Goal: Task Accomplishment & Management: Manage account settings

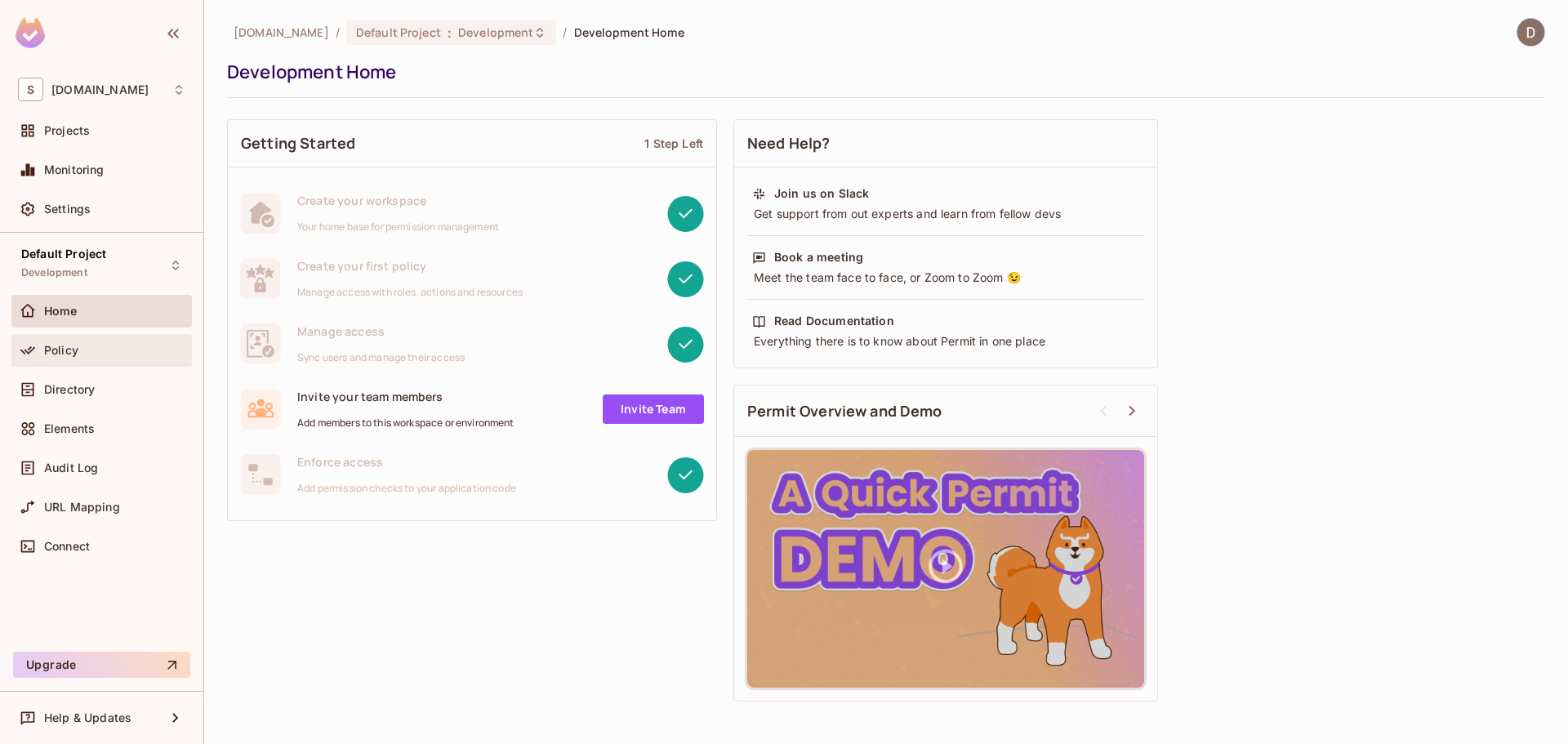
click at [110, 346] on div "Policy" at bounding box center [114, 351] width 141 height 13
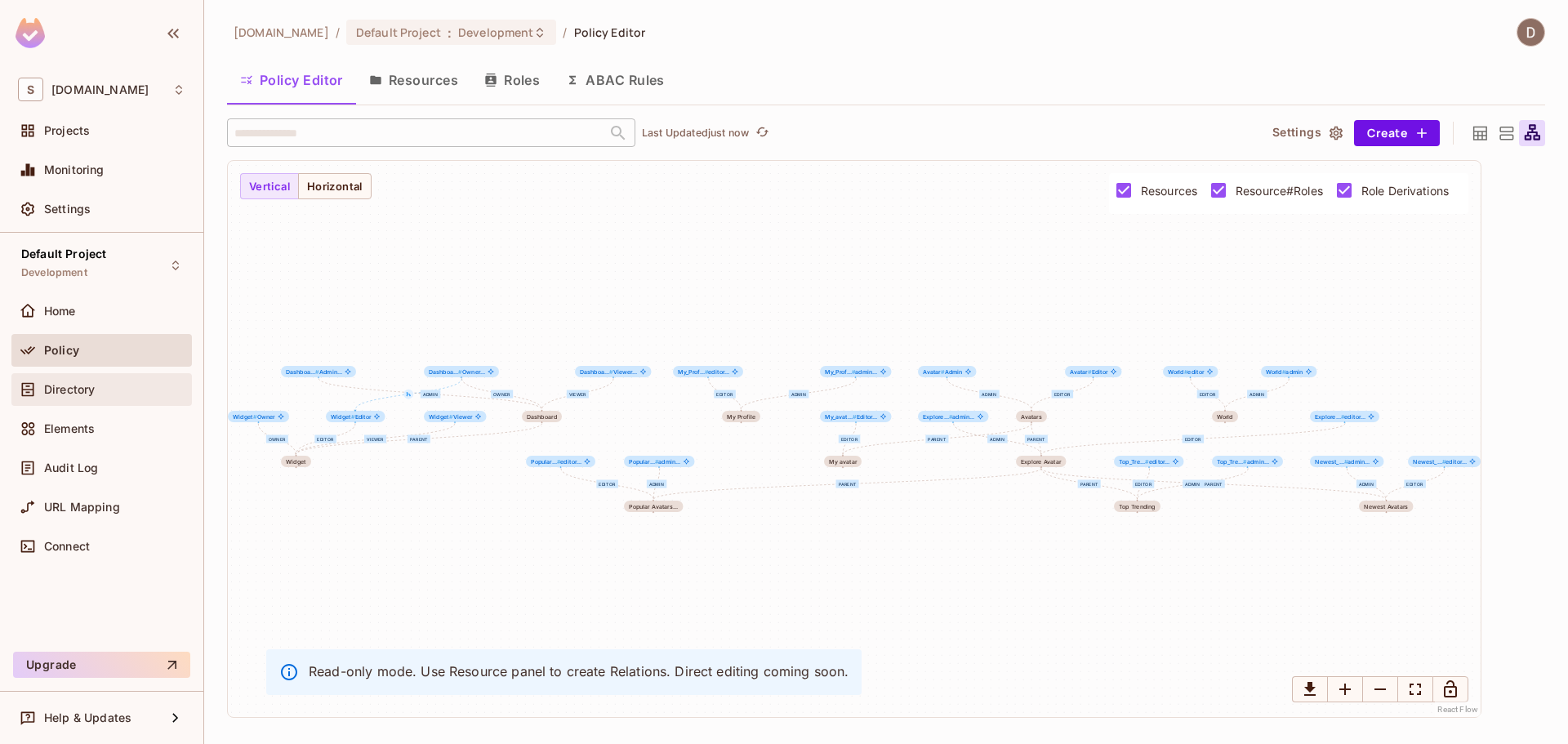
click at [103, 383] on div "Directory" at bounding box center [101, 390] width 168 height 20
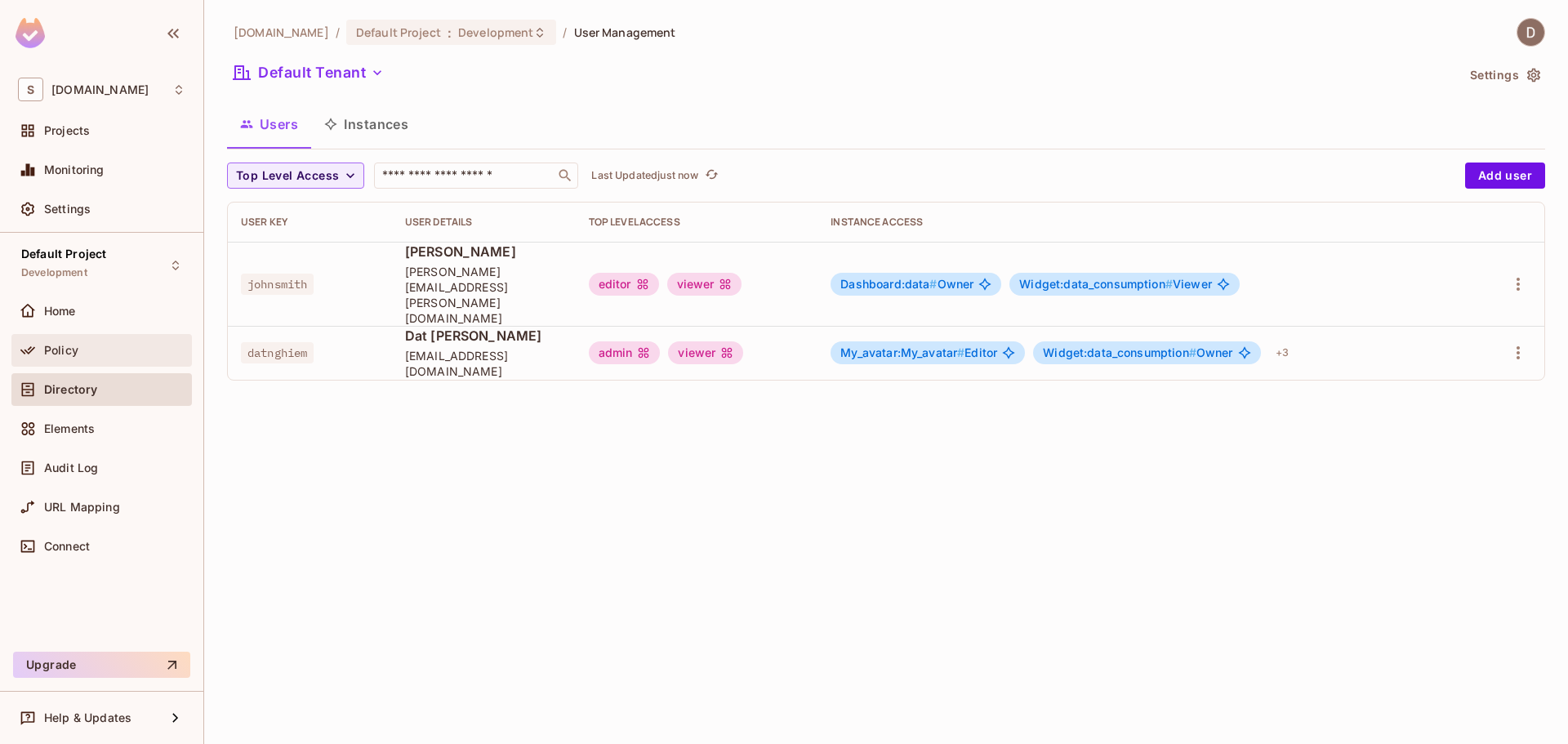
click at [118, 353] on div "Policy" at bounding box center [114, 351] width 141 height 13
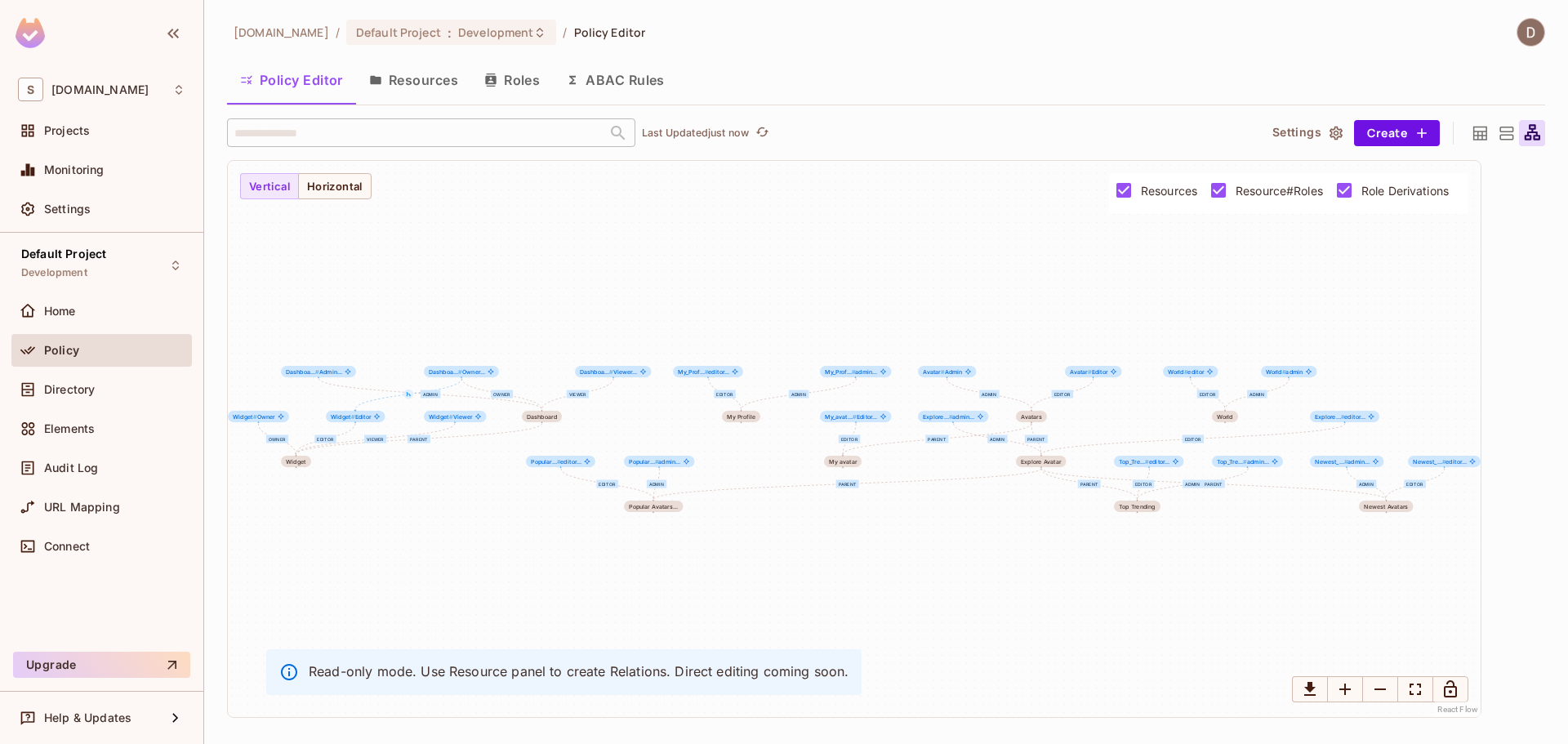
click at [400, 93] on button "Resources" at bounding box center [413, 80] width 115 height 41
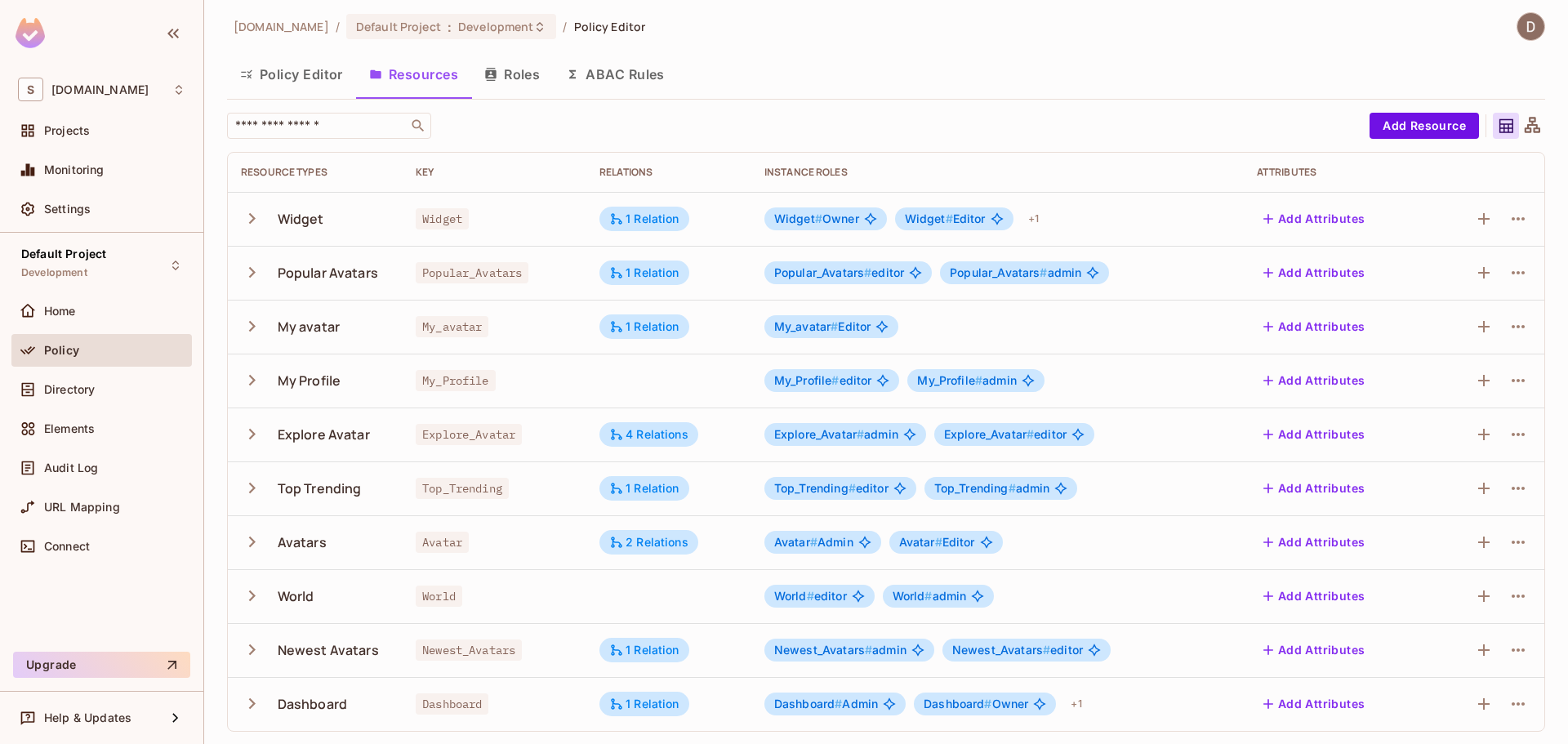
scroll to position [7, 0]
click at [1519, 220] on td at bounding box center [1487, 218] width 114 height 54
click at [1513, 215] on icon "button" at bounding box center [1518, 218] width 20 height 20
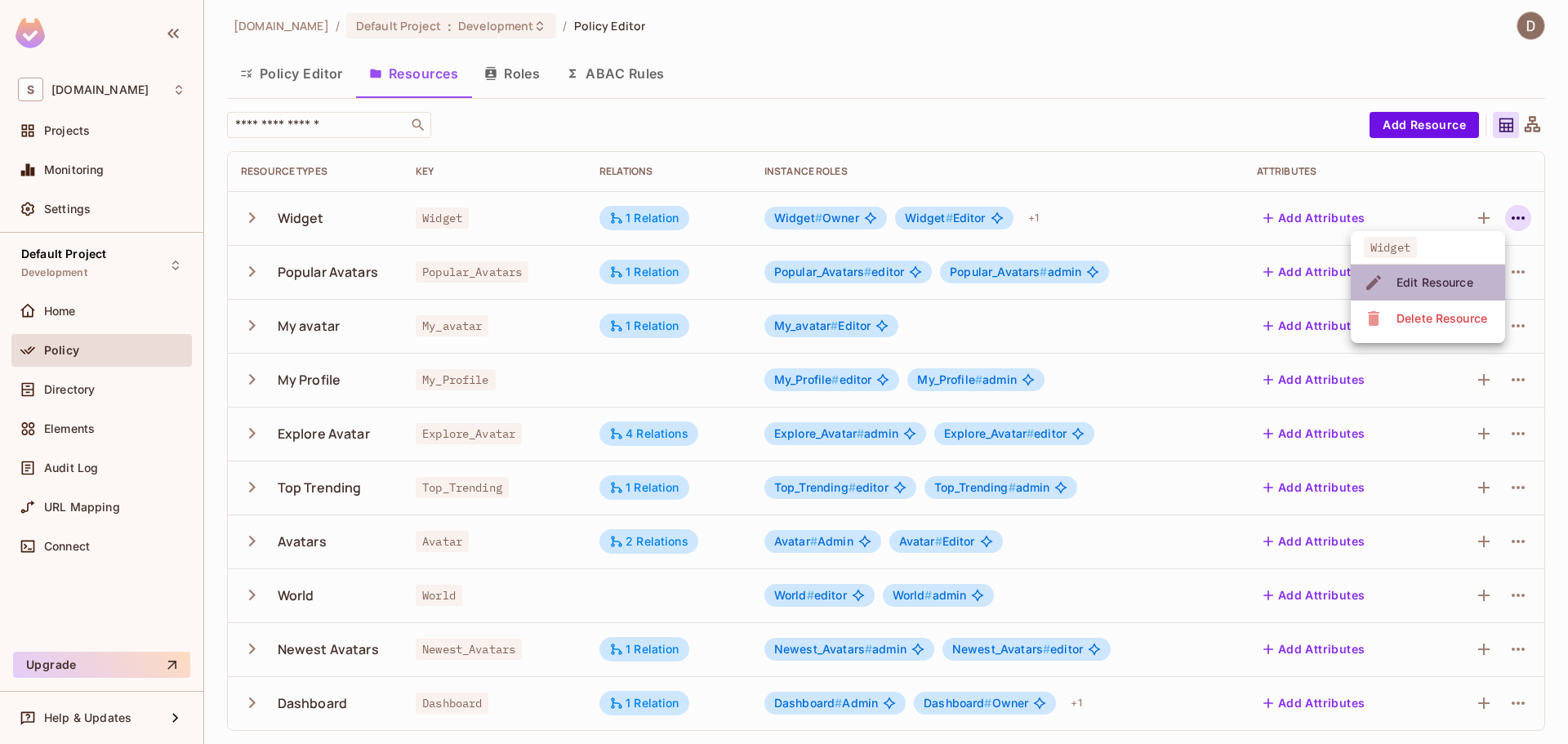
click at [1436, 279] on div "Edit Resource" at bounding box center [1435, 283] width 77 height 16
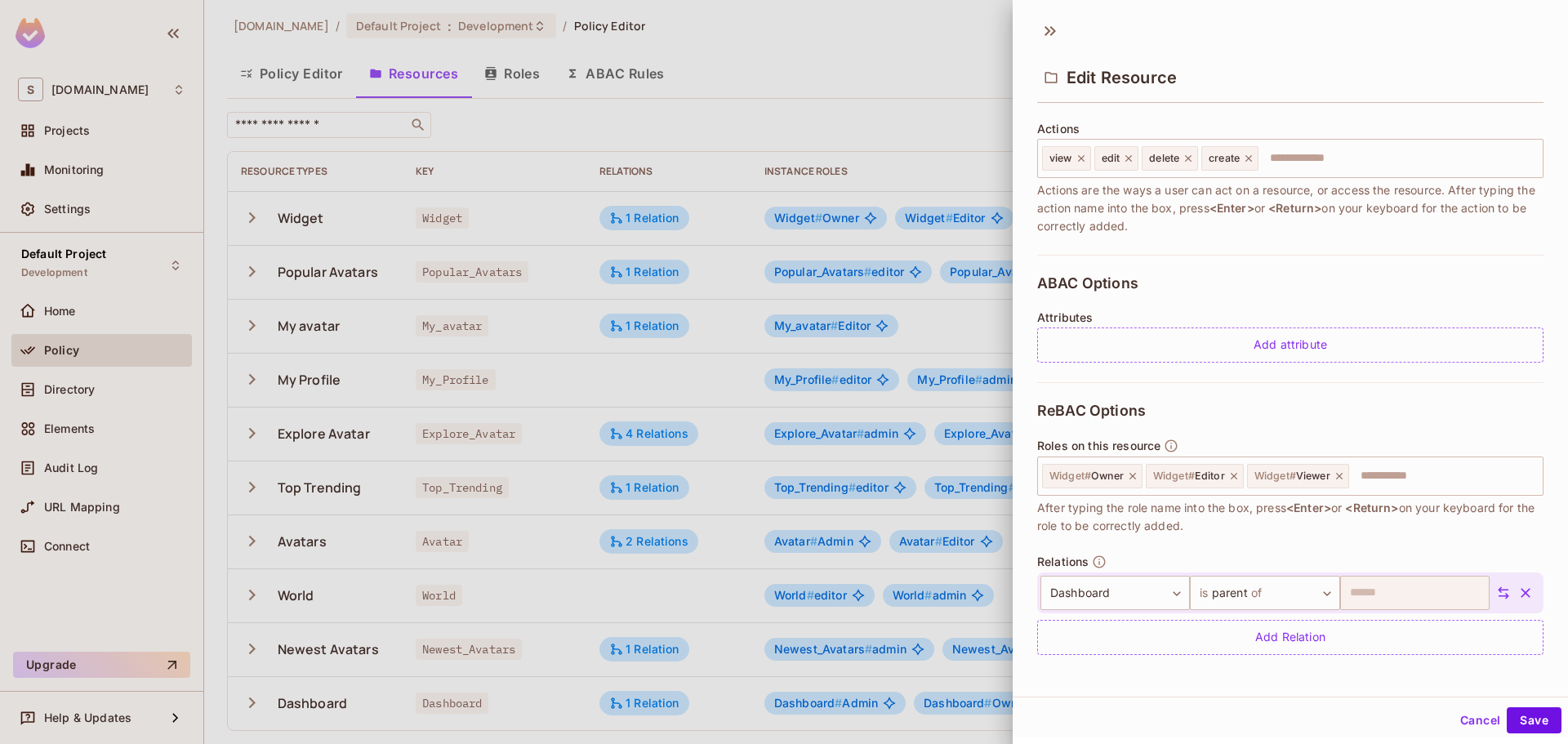
scroll to position [202, 0]
click at [1268, 349] on div "Add attribute" at bounding box center [1290, 343] width 507 height 35
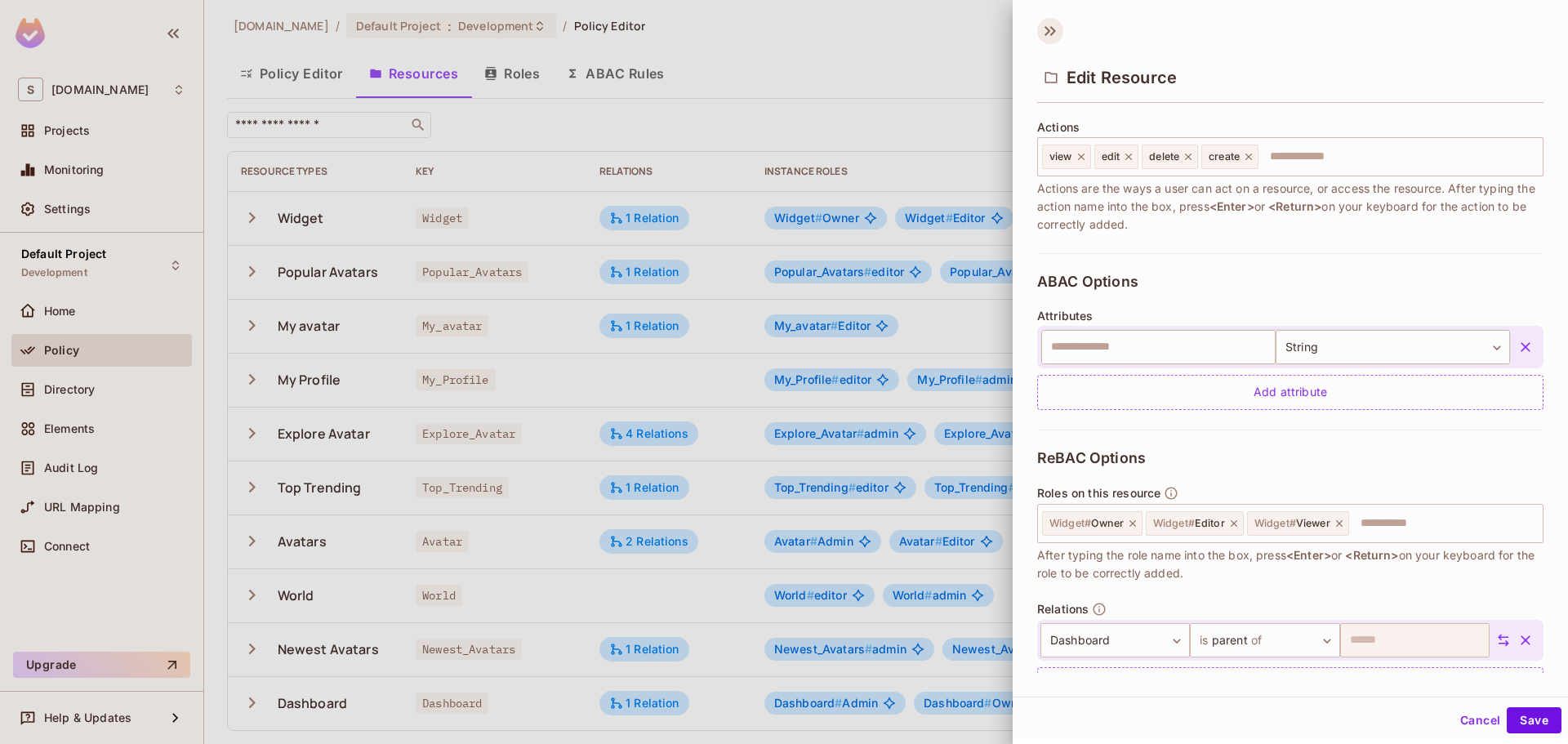
click at [1057, 40] on icon at bounding box center [1050, 31] width 26 height 26
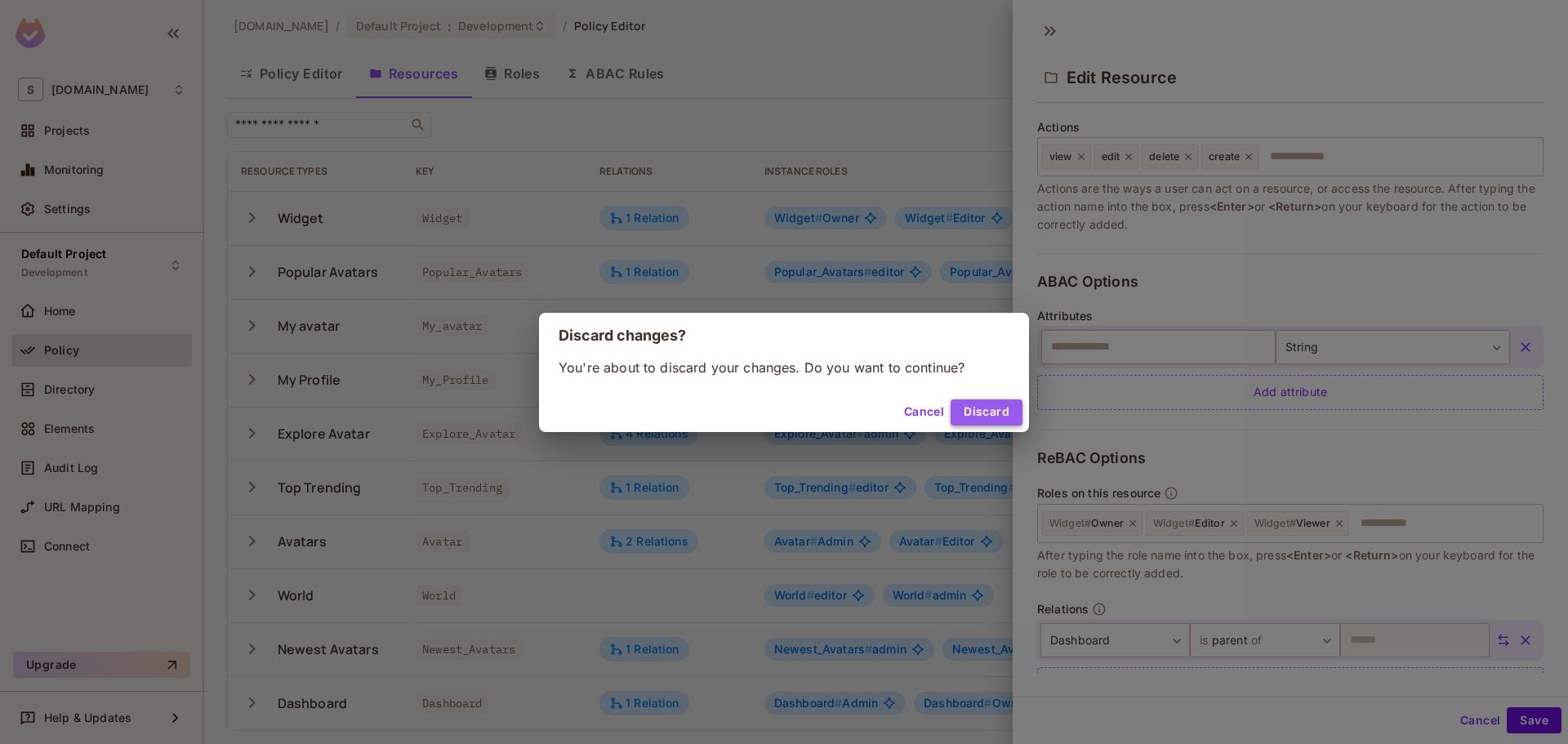
click at [973, 410] on button "Discard" at bounding box center [986, 413] width 72 height 26
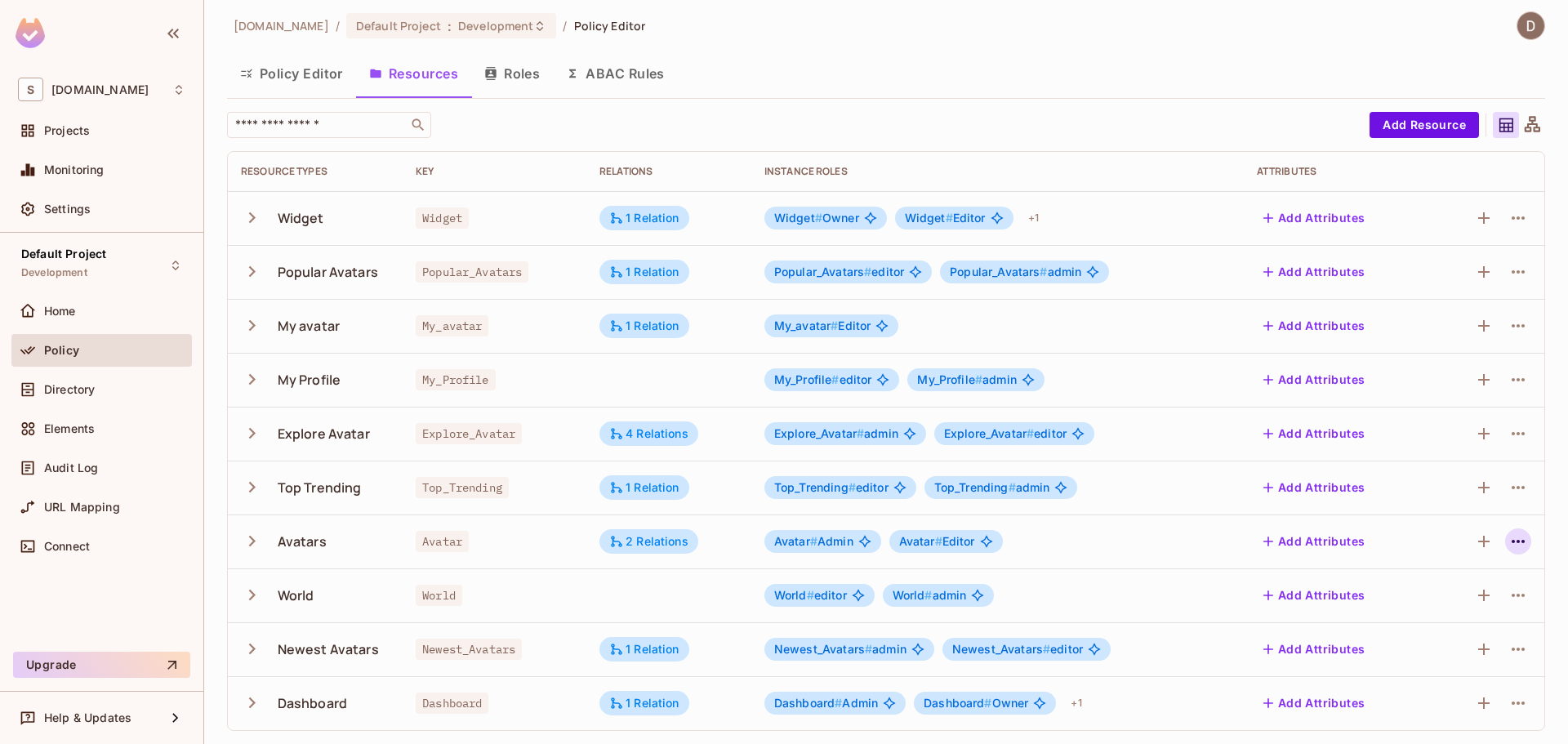
click at [1508, 544] on icon "button" at bounding box center [1518, 542] width 20 height 20
click at [1421, 596] on span "Edit Resource" at bounding box center [1435, 606] width 87 height 26
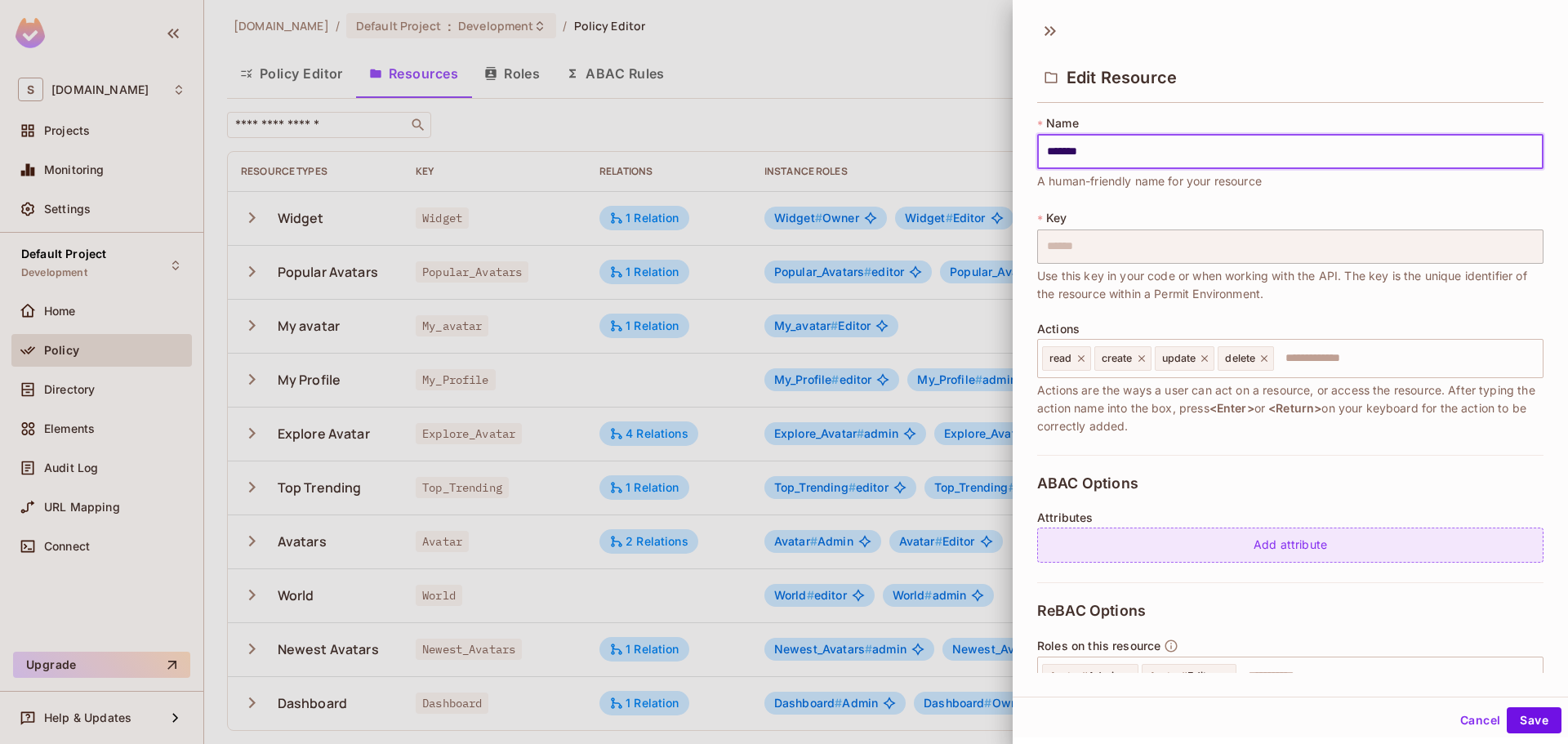
scroll to position [82, 0]
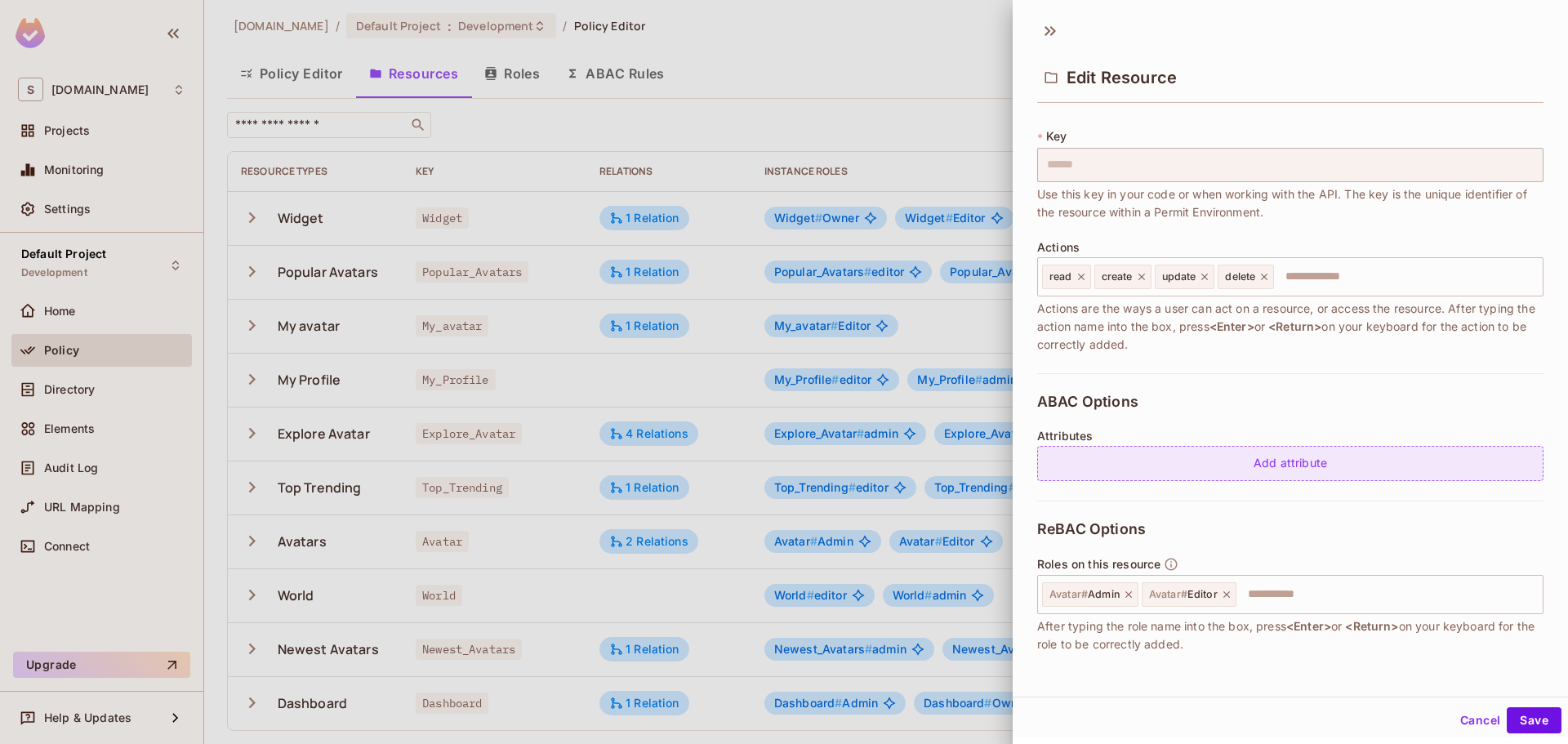
click at [1250, 472] on div "Add attribute" at bounding box center [1290, 464] width 507 height 35
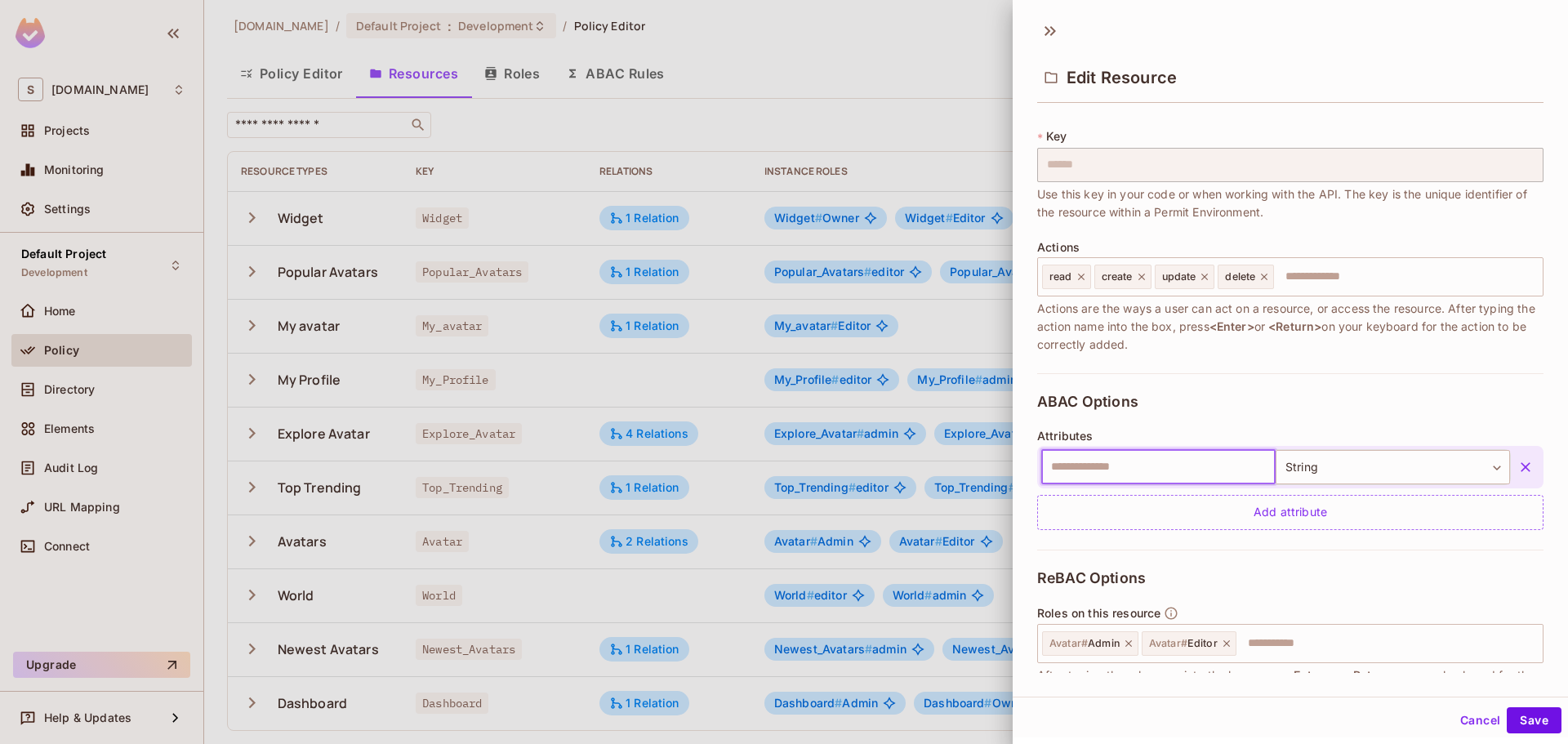
click at [1168, 459] on input "text" at bounding box center [1158, 468] width 235 height 34
type input "*"
type input "*********"
click at [1523, 717] on button "Save" at bounding box center [1534, 720] width 55 height 26
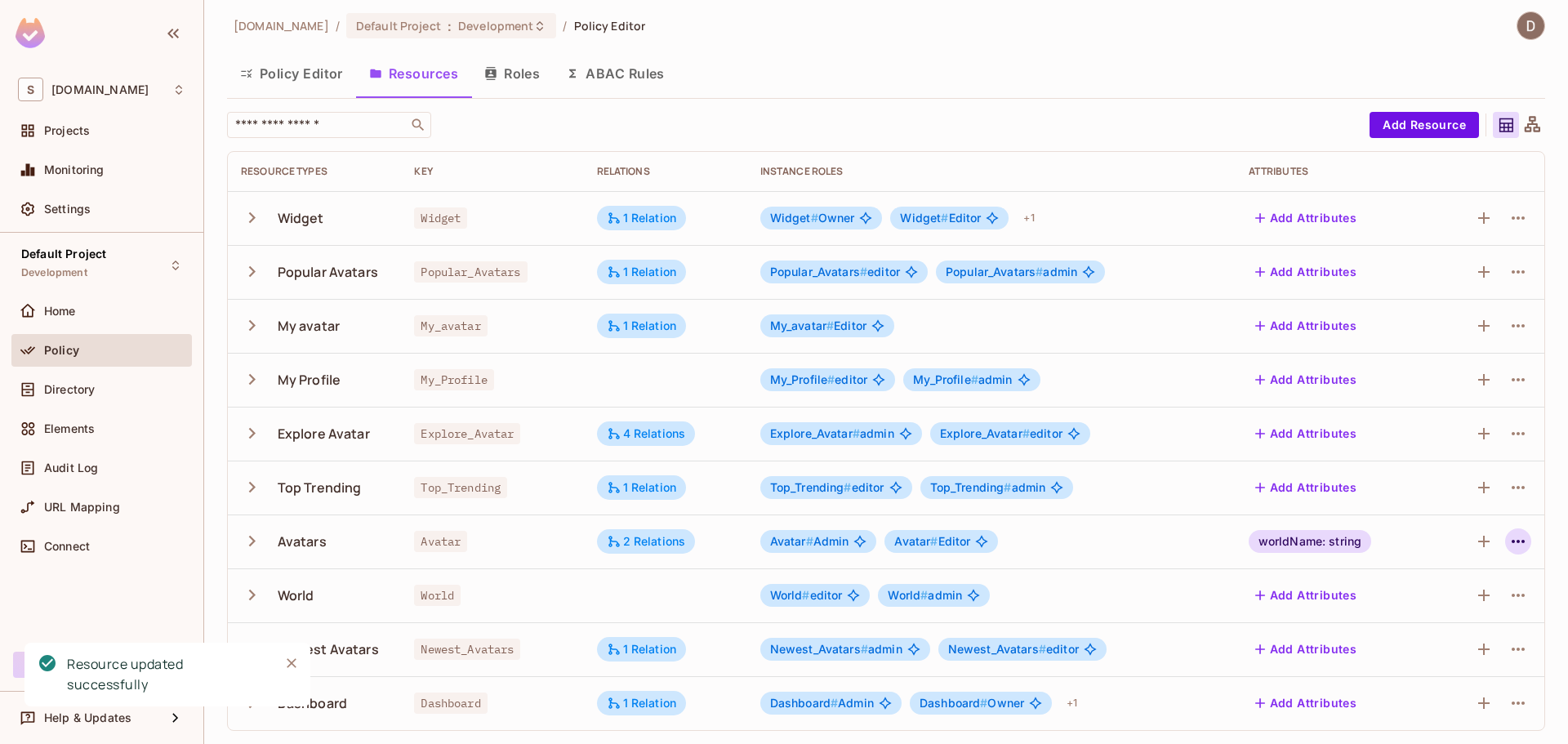
click at [1509, 546] on icon "button" at bounding box center [1518, 542] width 20 height 20
click at [1415, 603] on div "Edit Resource" at bounding box center [1435, 606] width 77 height 16
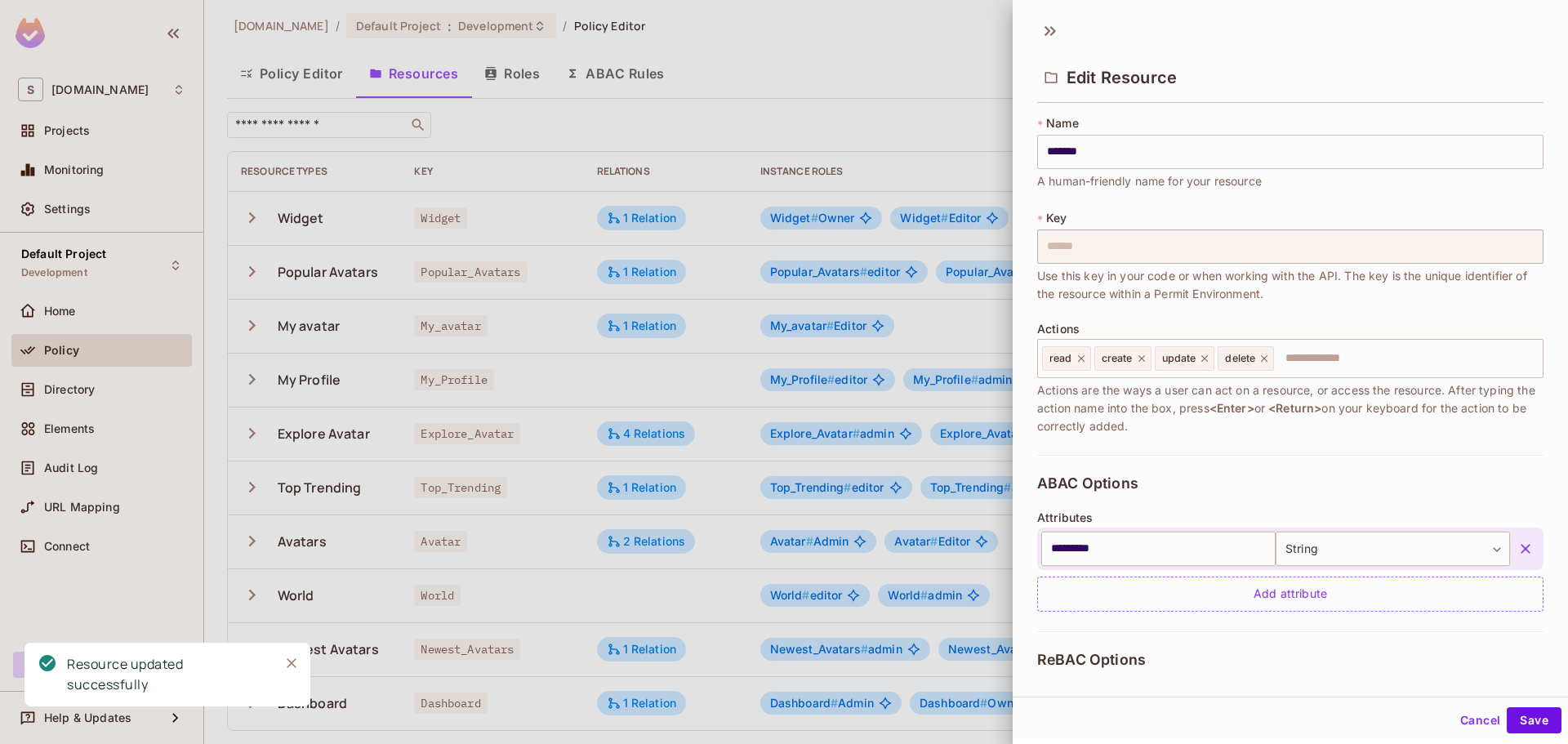
click at [1517, 545] on icon "button" at bounding box center [1526, 549] width 16 height 16
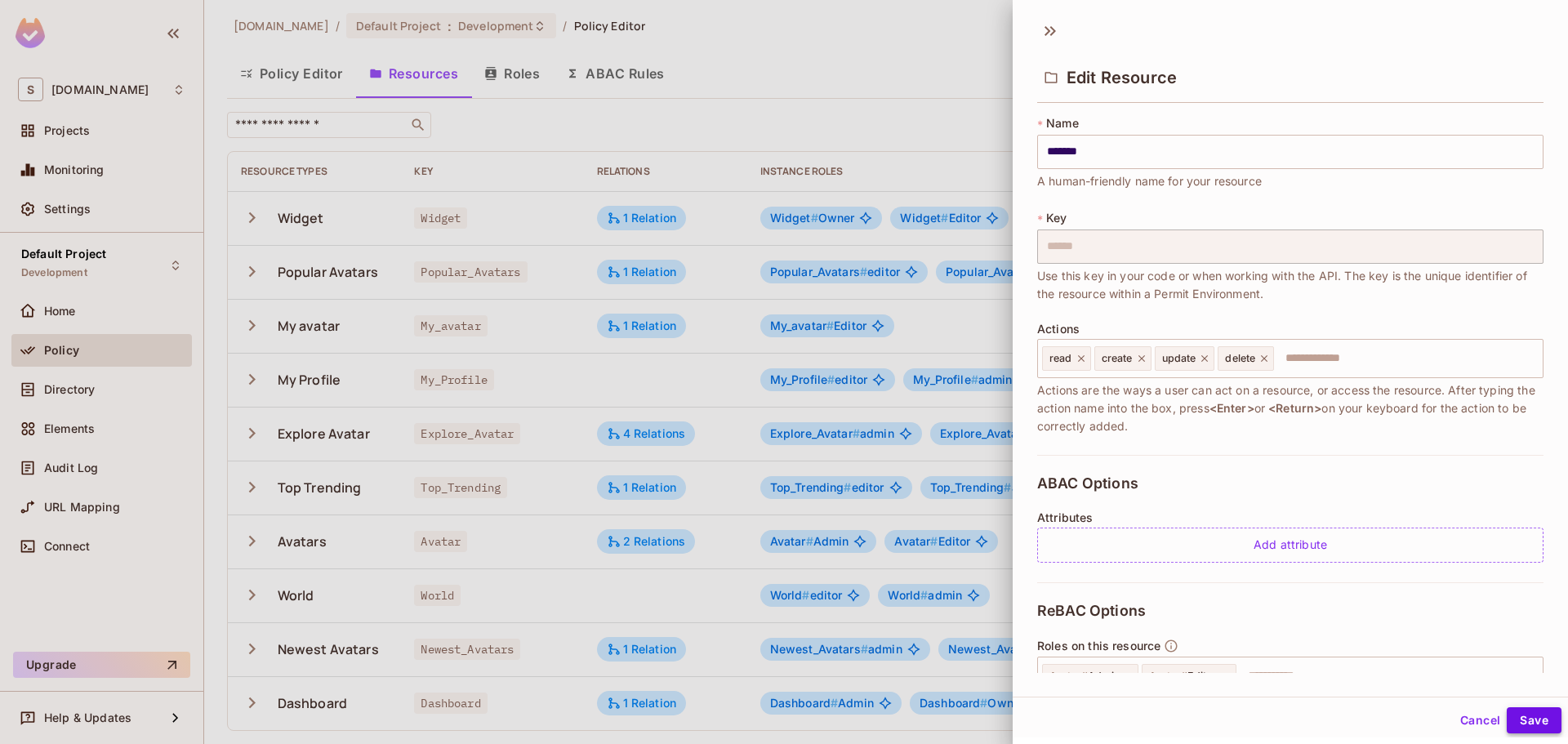
click at [1511, 714] on button "Save" at bounding box center [1534, 720] width 55 height 26
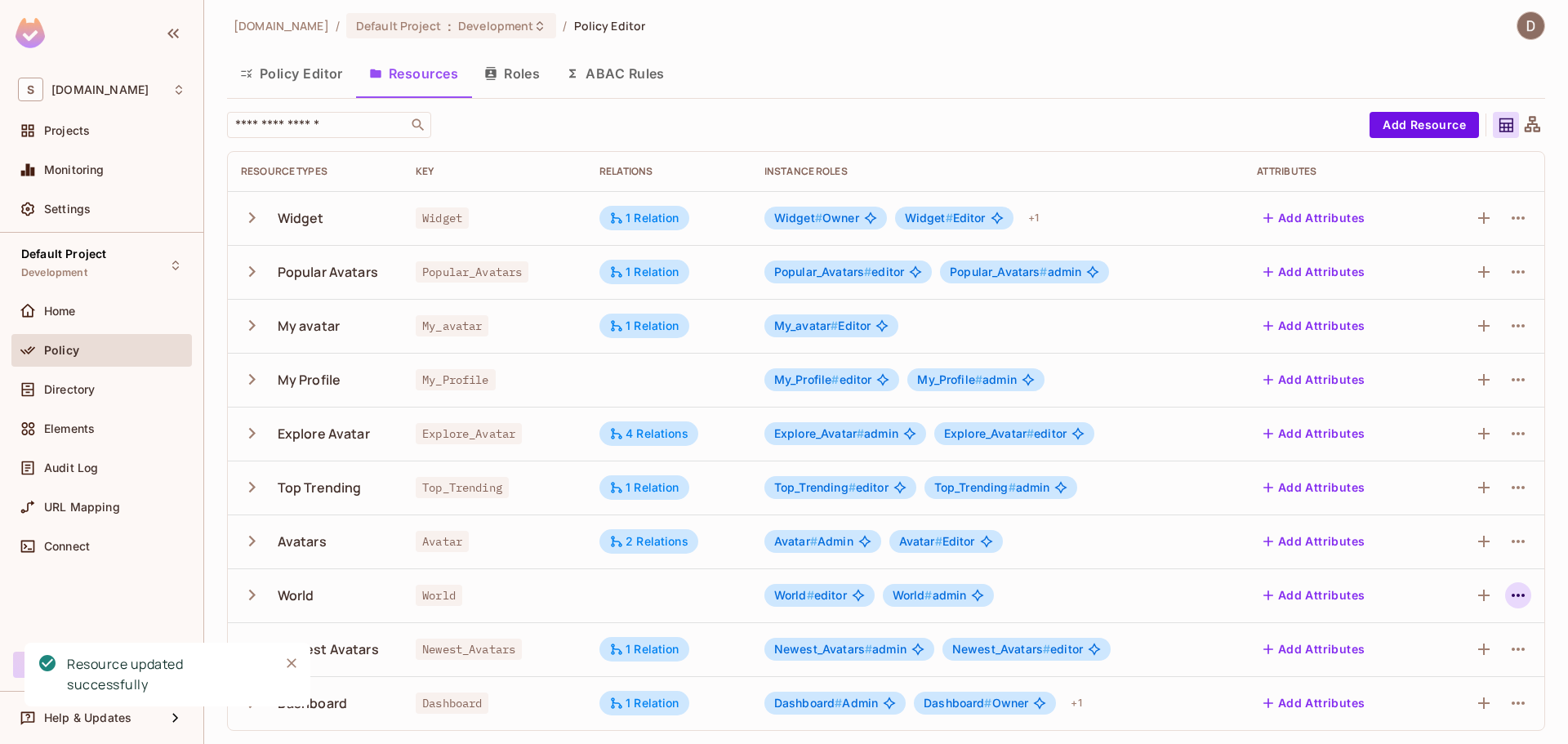
click at [1508, 597] on icon "button" at bounding box center [1518, 595] width 20 height 20
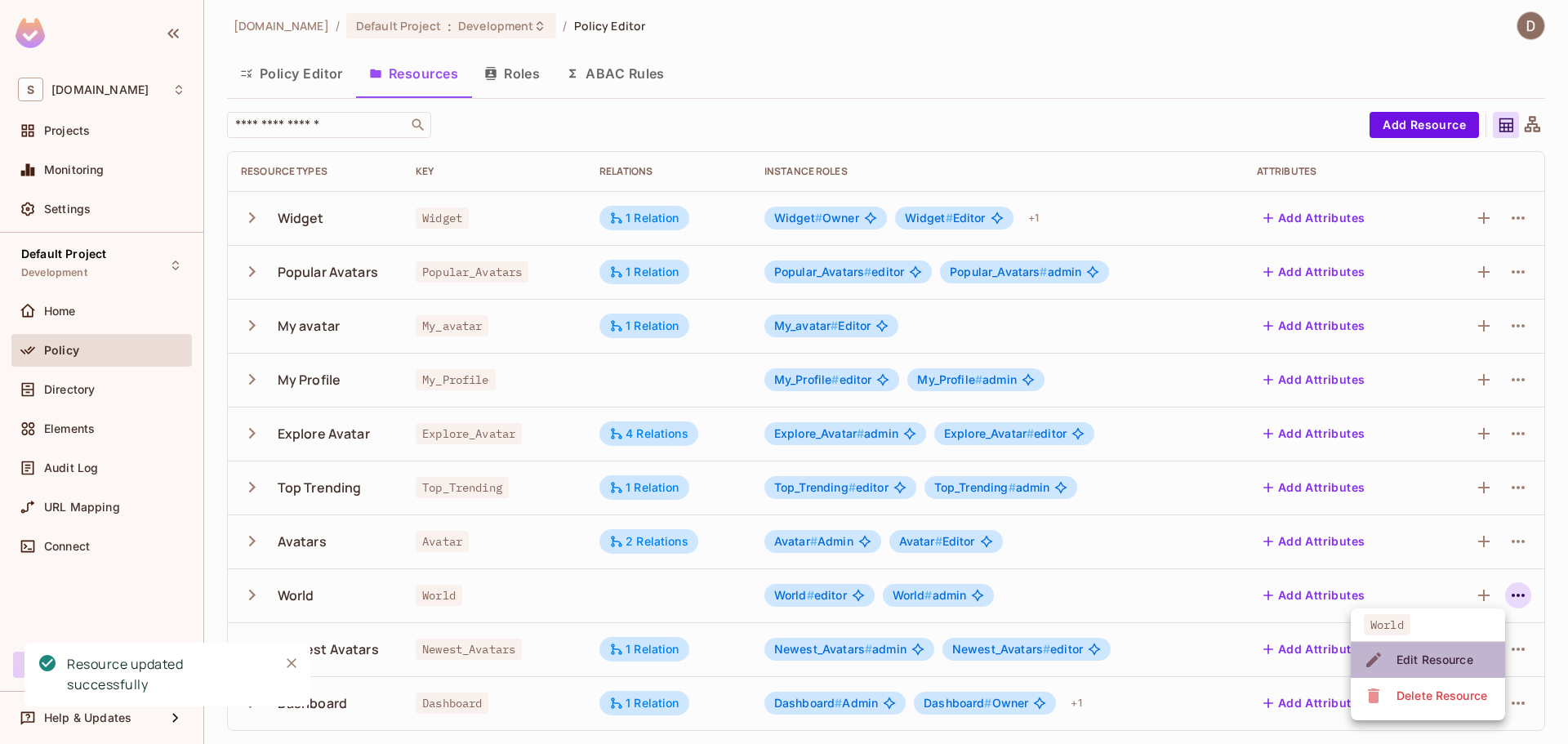
click at [1470, 645] on li "Edit Resource" at bounding box center [1427, 660] width 154 height 36
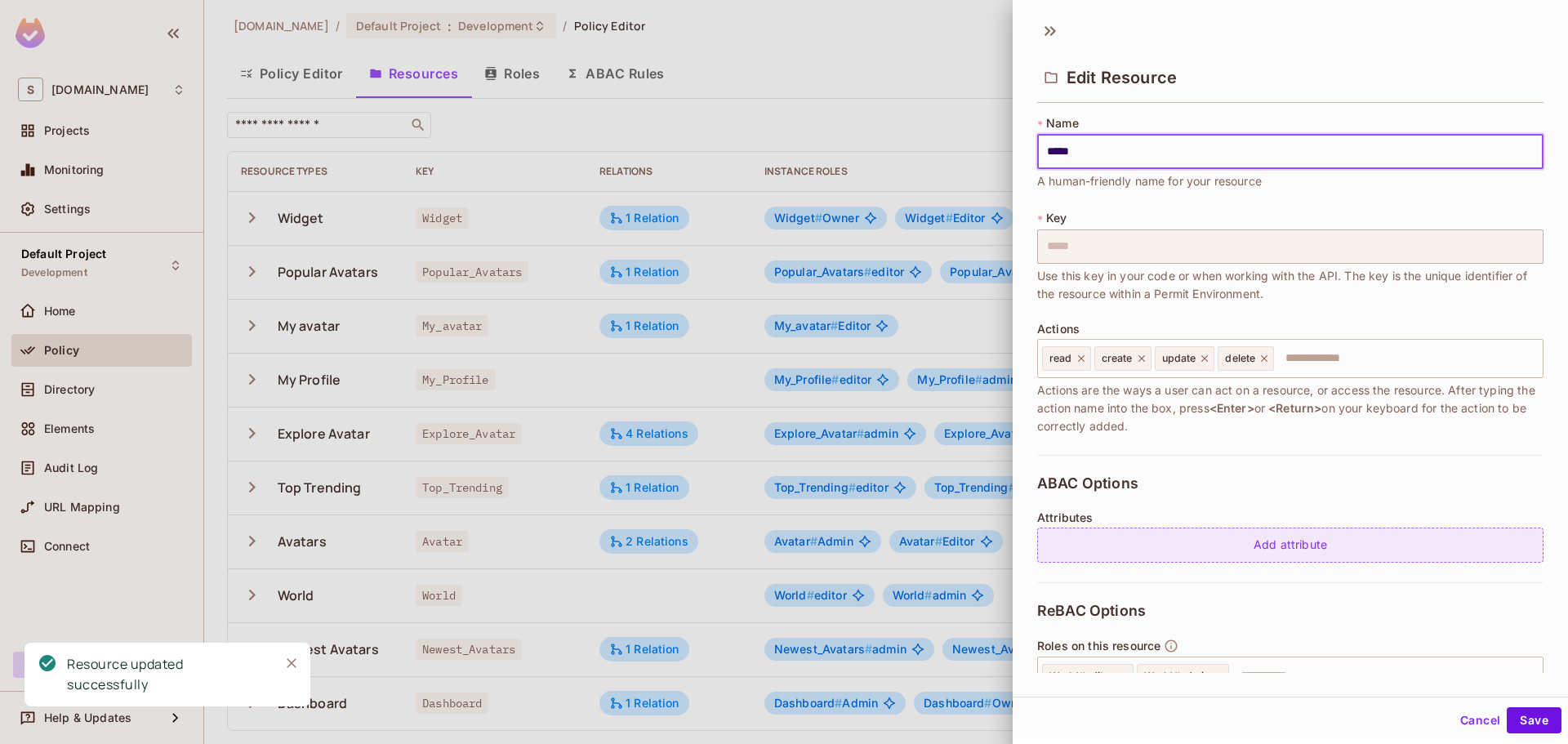
click at [1264, 552] on div "Add attribute" at bounding box center [1290, 545] width 507 height 35
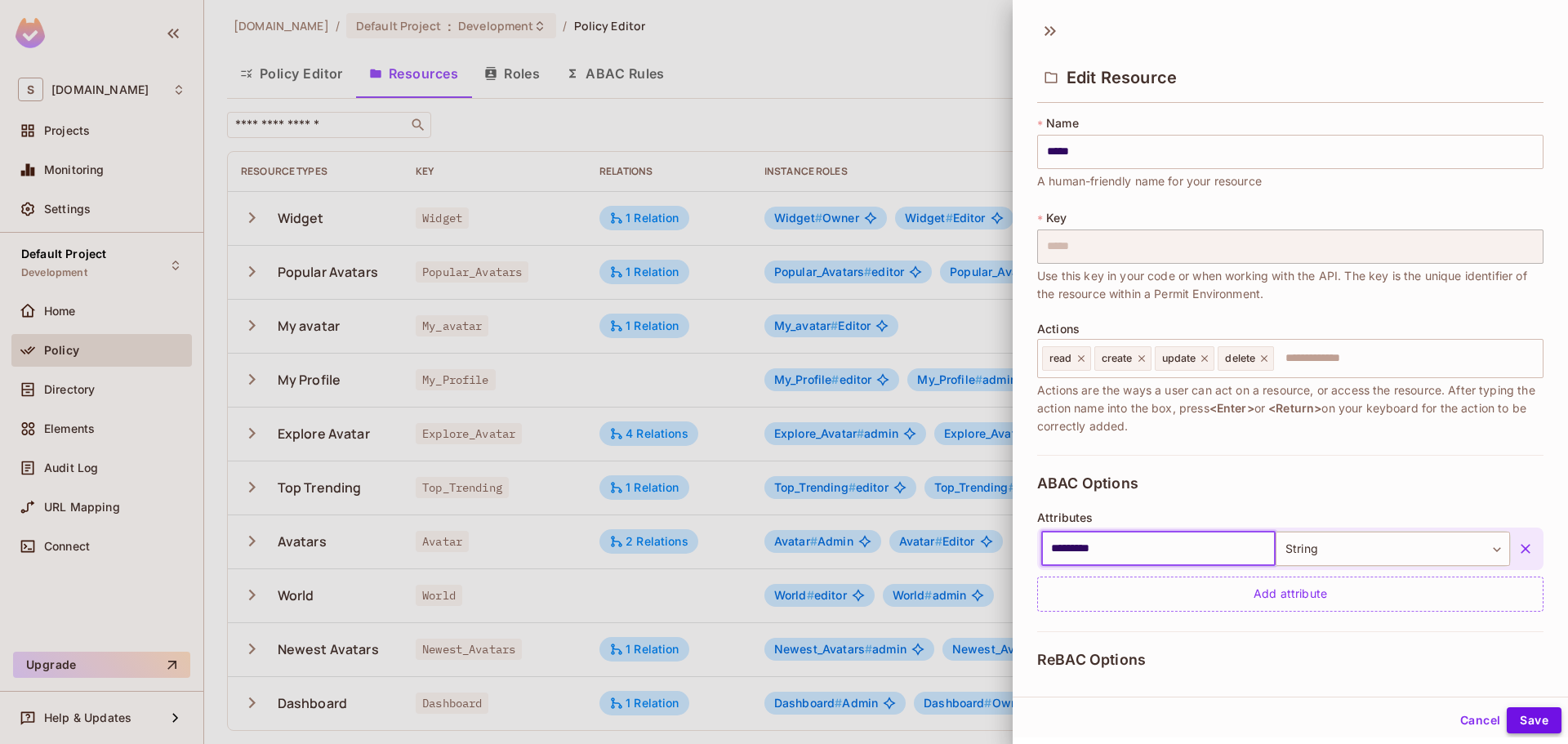
type input "*********"
click at [1533, 719] on button "Save" at bounding box center [1534, 720] width 55 height 26
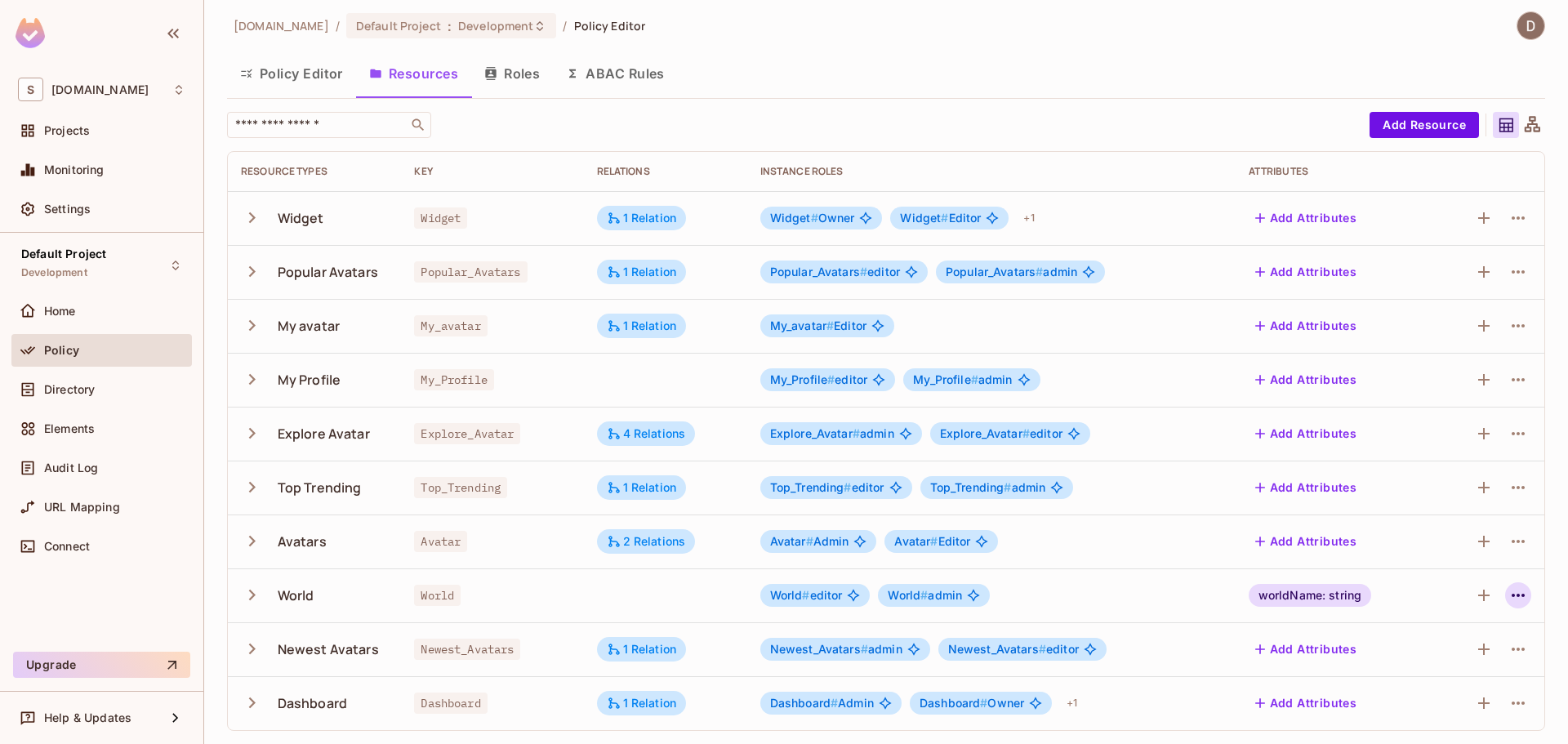
click at [1508, 598] on icon "button" at bounding box center [1518, 595] width 20 height 20
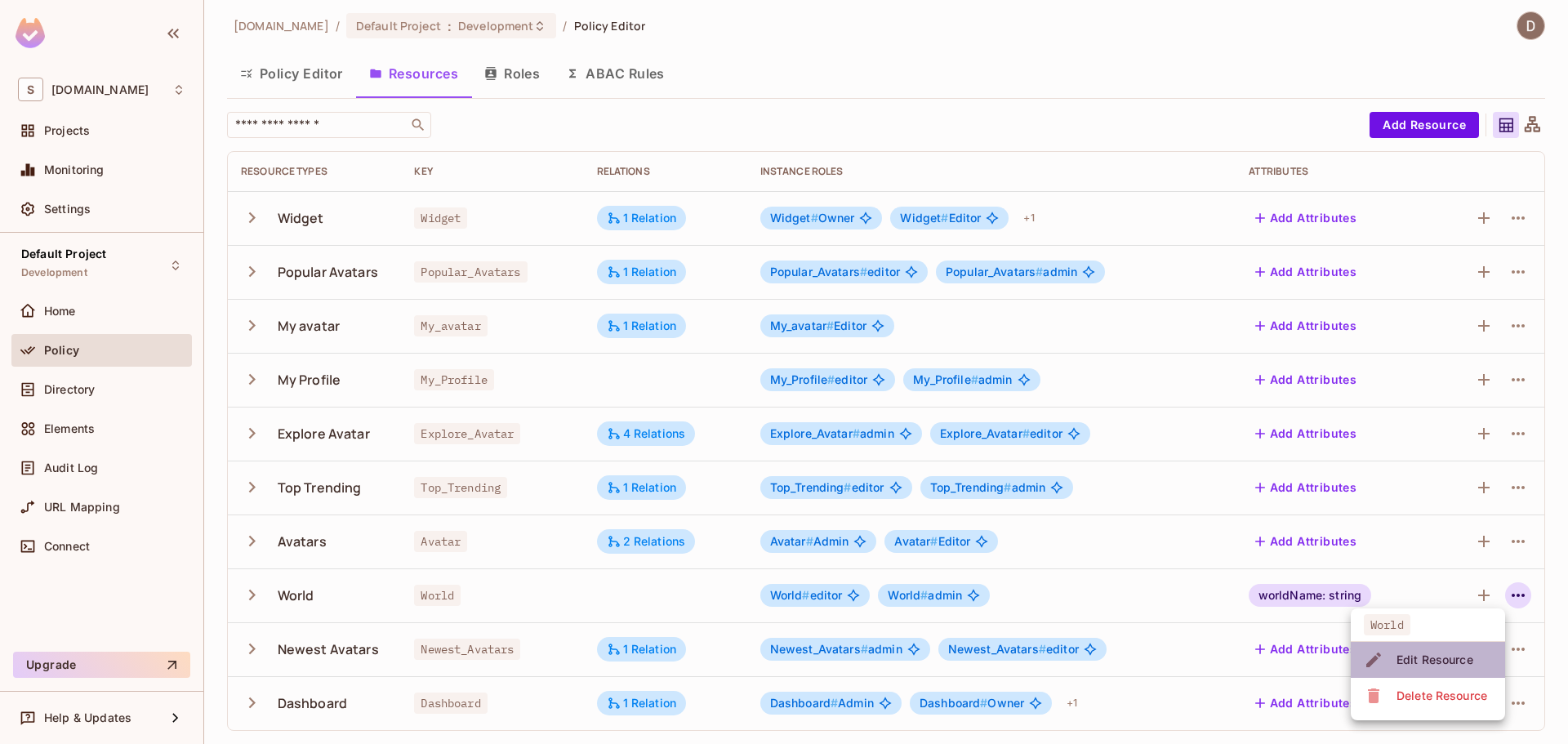
click at [1453, 657] on div "Edit Resource" at bounding box center [1435, 660] width 77 height 16
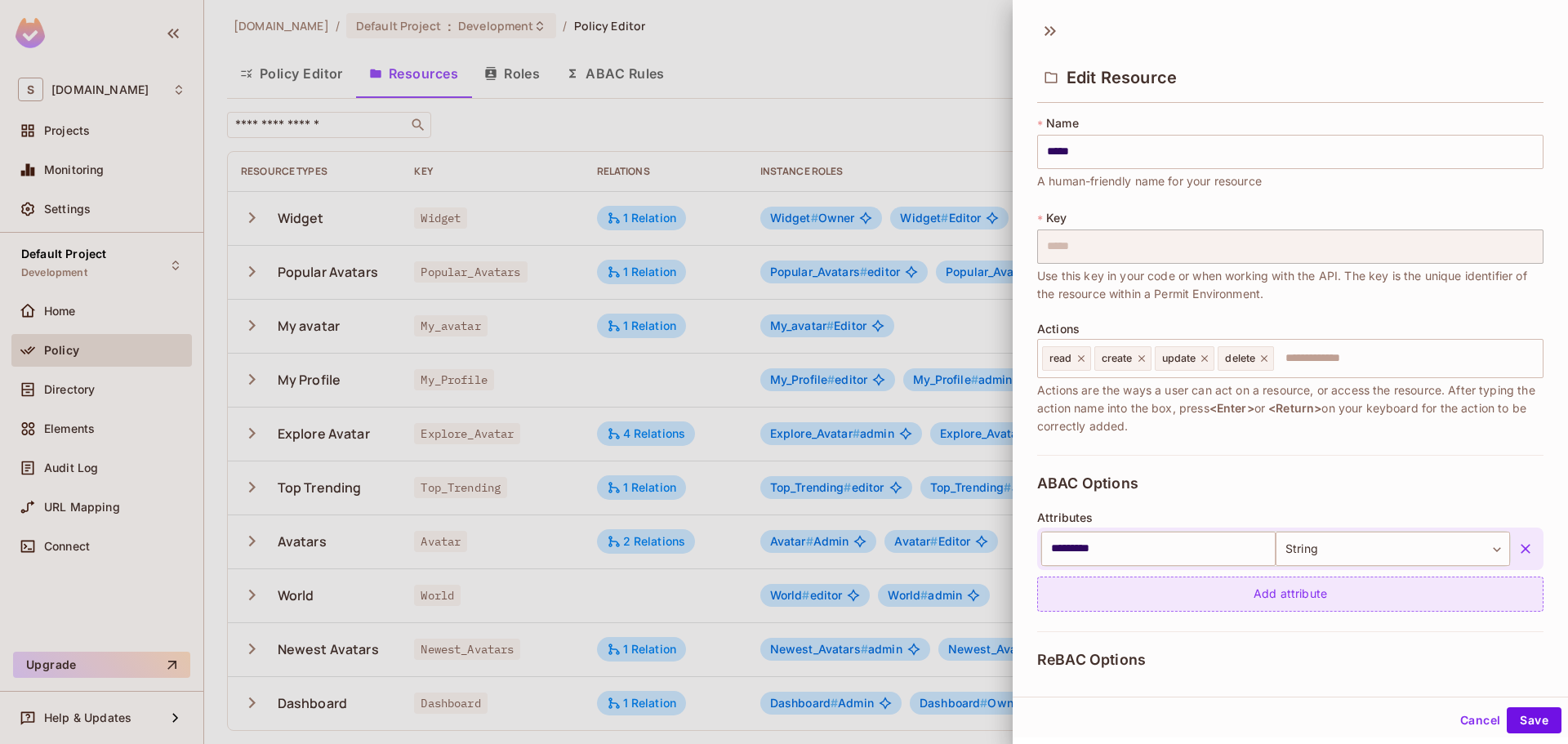
click at [1273, 590] on div "Add attribute" at bounding box center [1290, 594] width 507 height 35
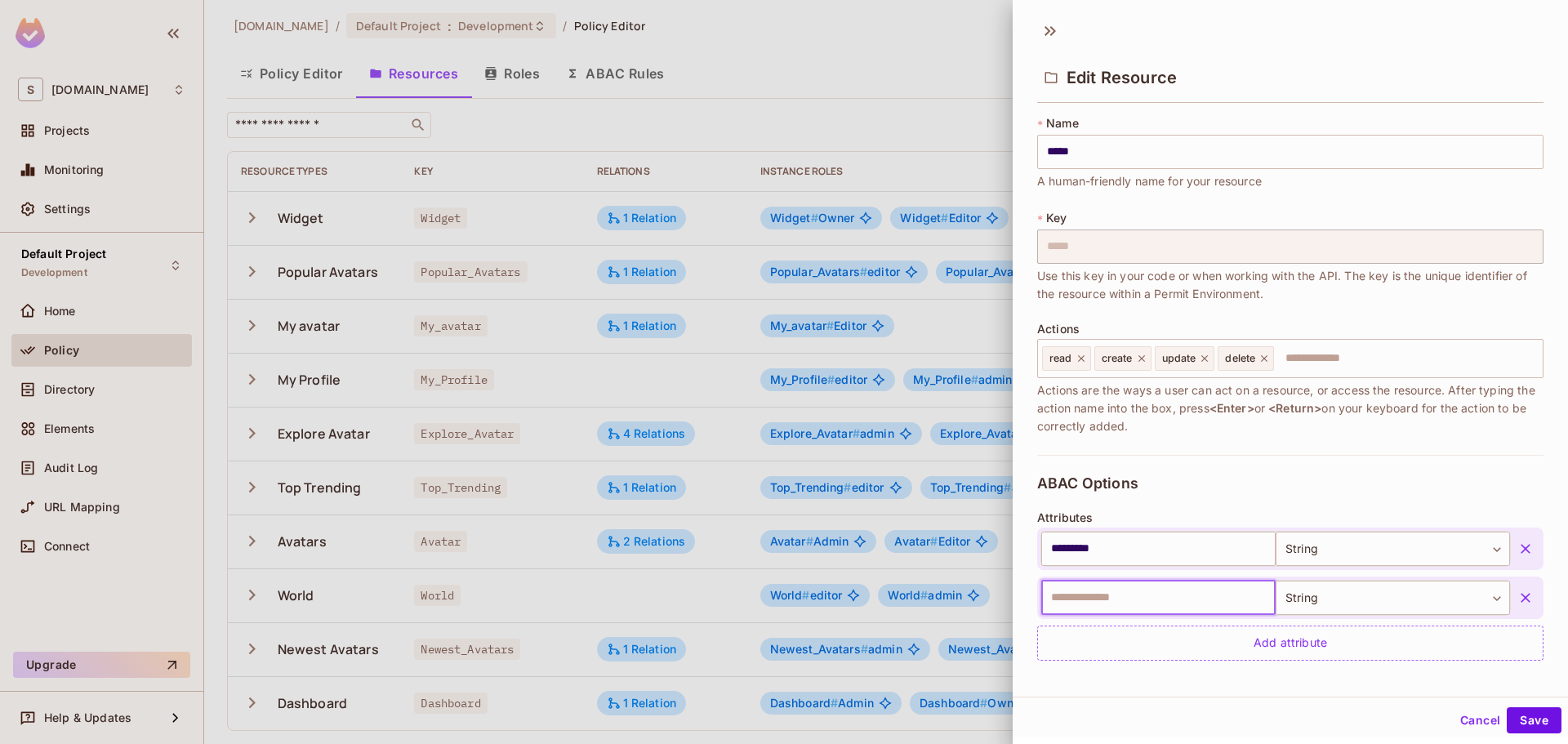
click at [1144, 598] on input "text" at bounding box center [1158, 598] width 235 height 34
type input "*"
type input "****"
click at [1310, 602] on body "S [DOMAIN_NAME] Projects Monitoring Settings Default Project Development Home P…" at bounding box center [784, 372] width 1568 height 744
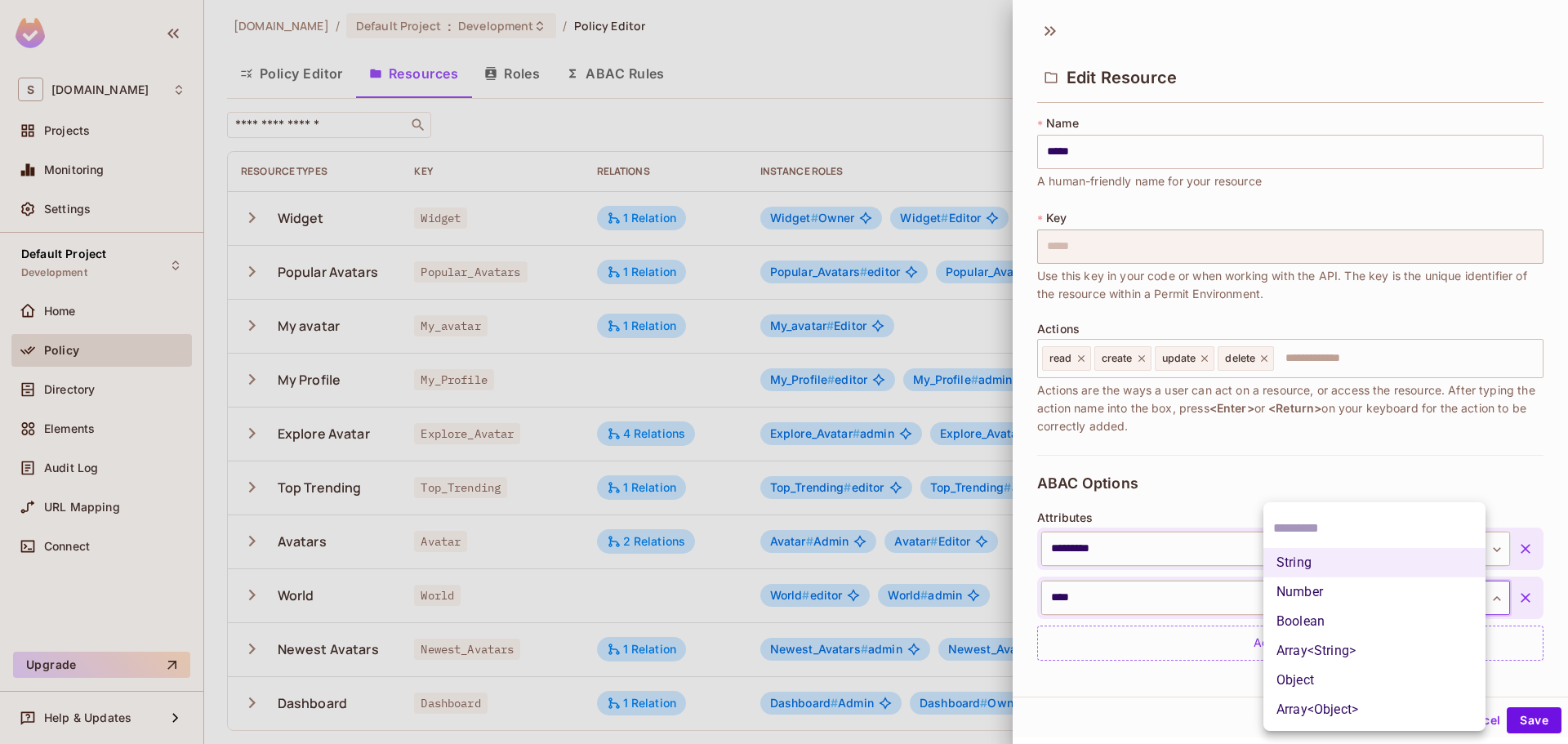
drag, startPoint x: 1190, startPoint y: 614, endPoint x: 1257, endPoint y: 625, distance: 67.9
click at [1191, 614] on div at bounding box center [784, 372] width 1568 height 744
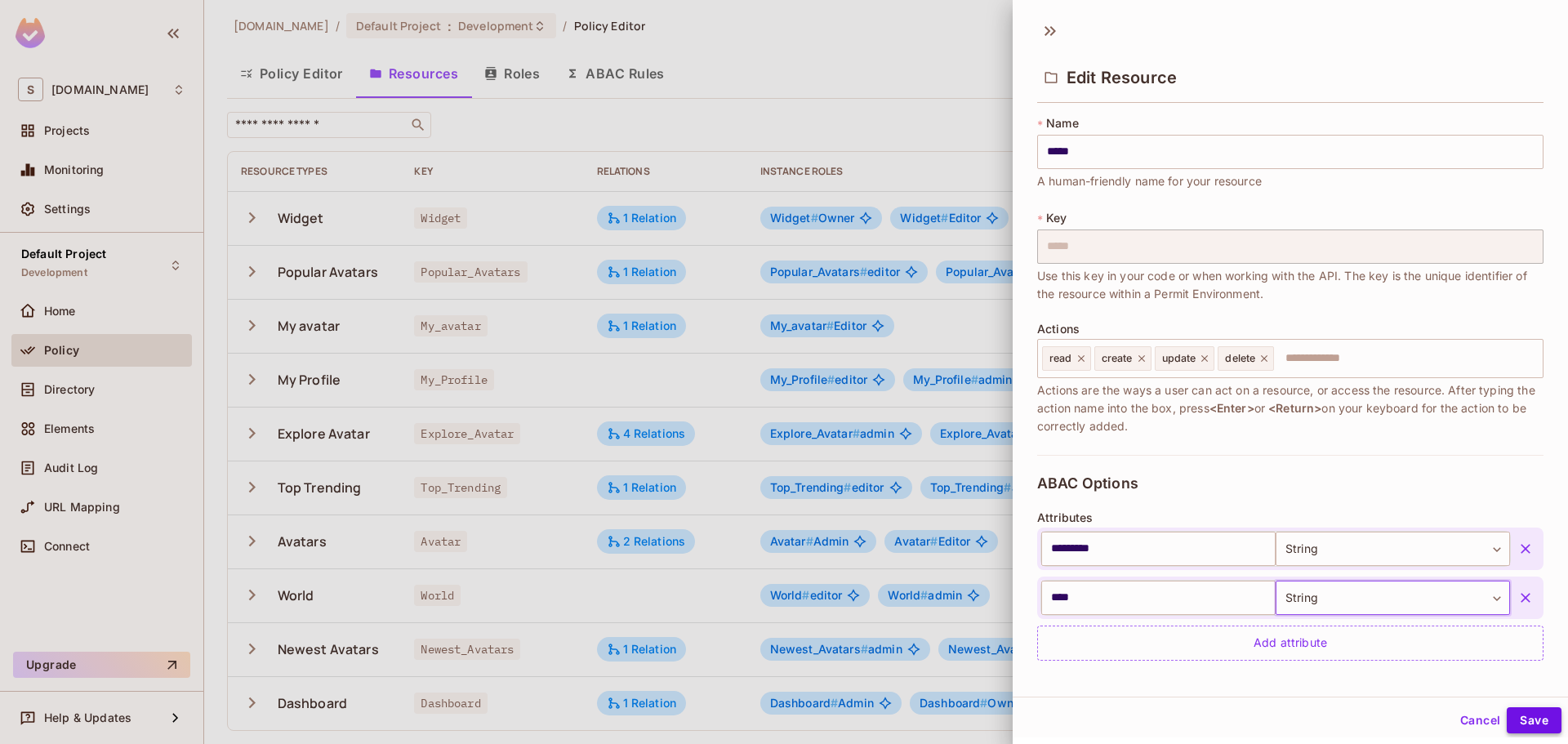
click at [1532, 729] on button "Save" at bounding box center [1534, 720] width 55 height 26
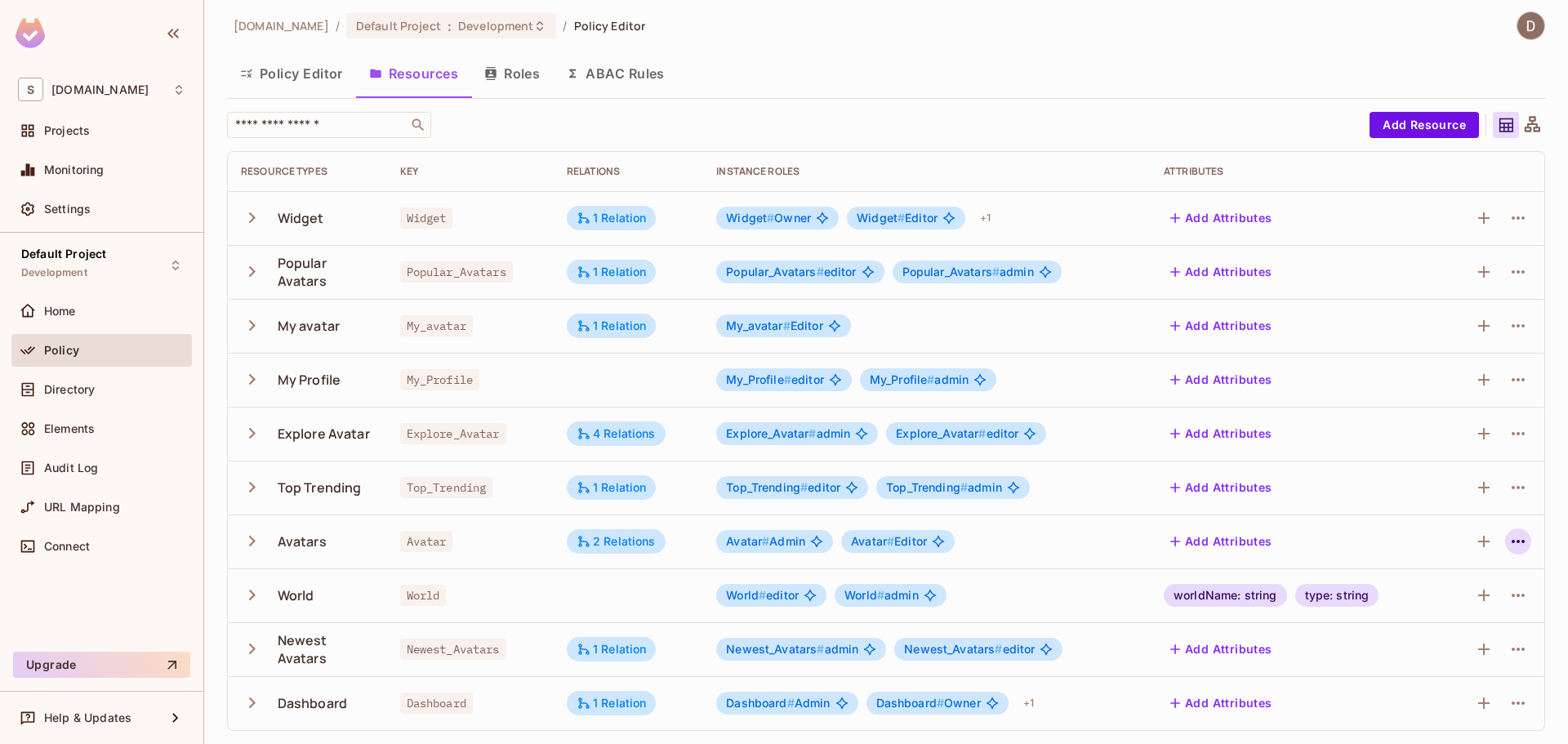
click at [1508, 540] on icon "button" at bounding box center [1518, 542] width 20 height 20
click at [1413, 592] on li "Edit Resource" at bounding box center [1427, 606] width 154 height 36
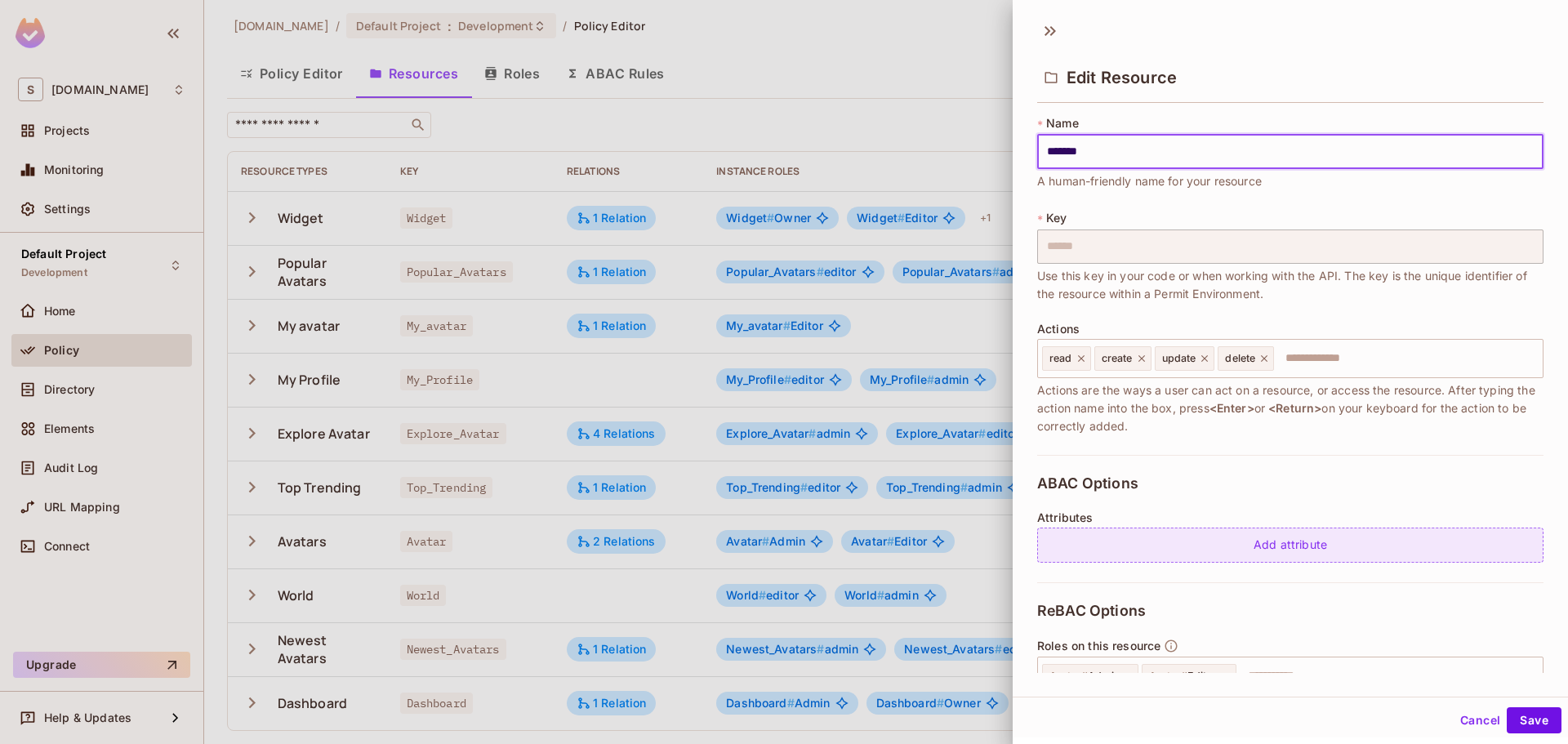
click at [1151, 530] on div "Add attribute" at bounding box center [1290, 545] width 507 height 35
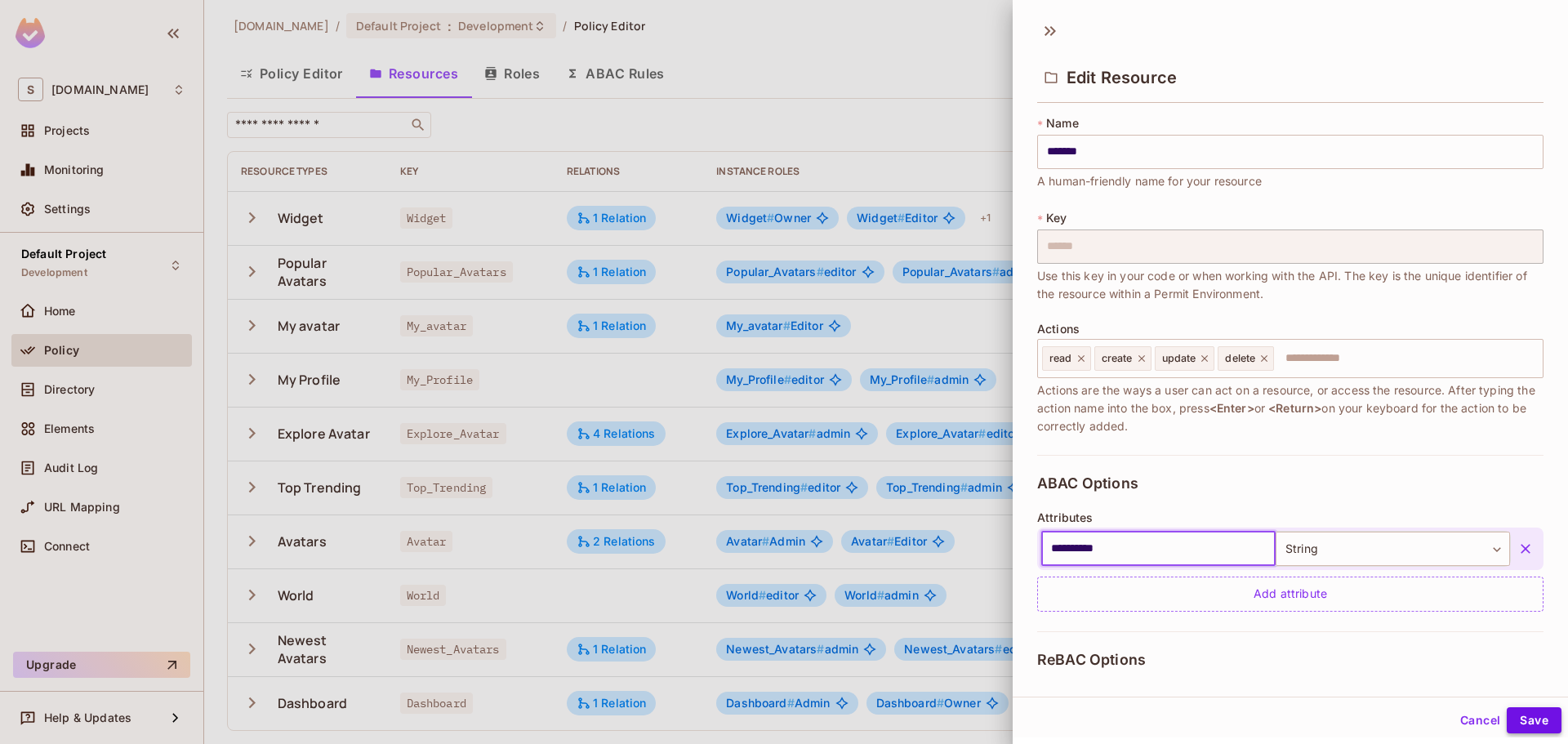
type input "**********"
click at [1517, 709] on button "Save" at bounding box center [1534, 720] width 55 height 26
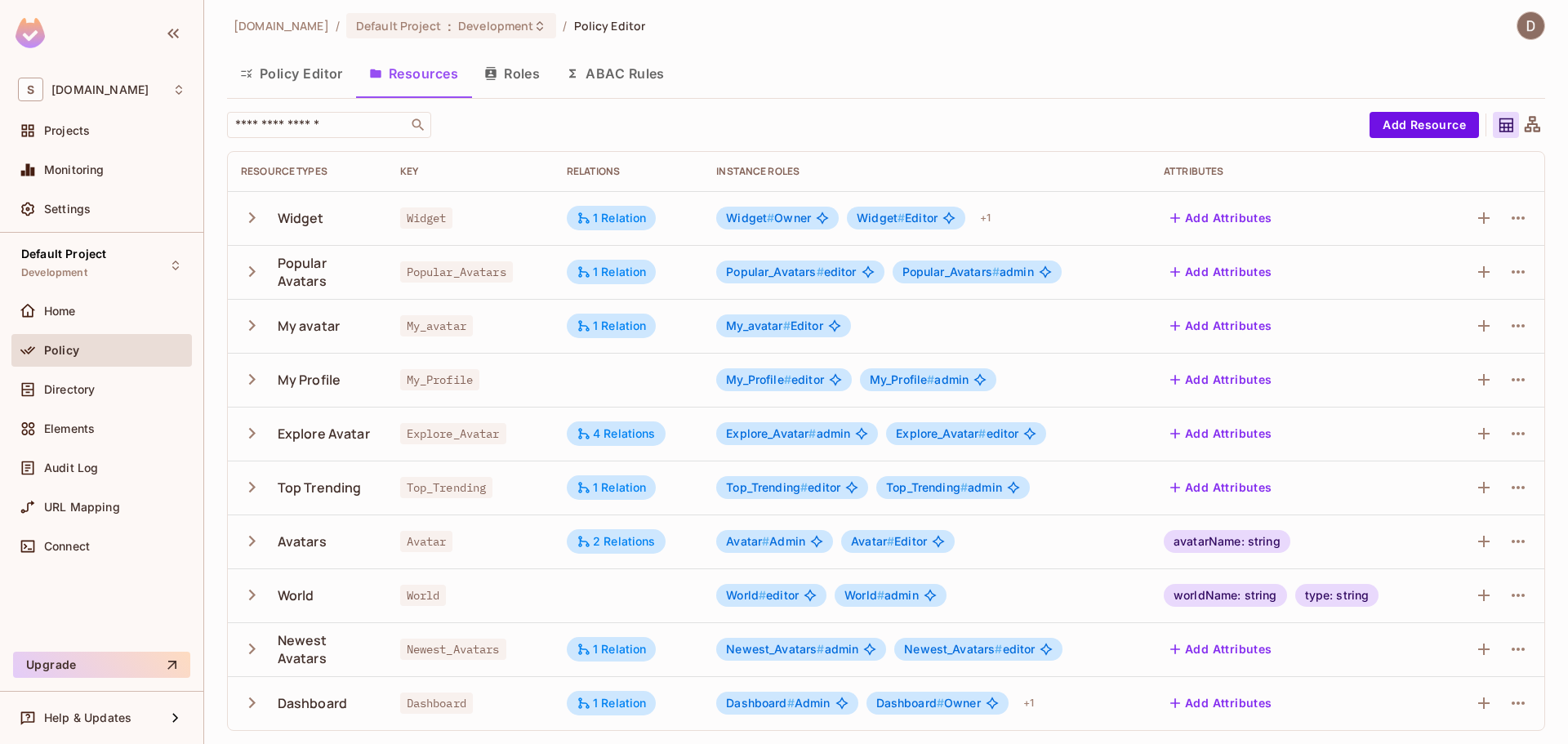
click at [1228, 541] on div "avatarName: string" at bounding box center [1226, 542] width 127 height 23
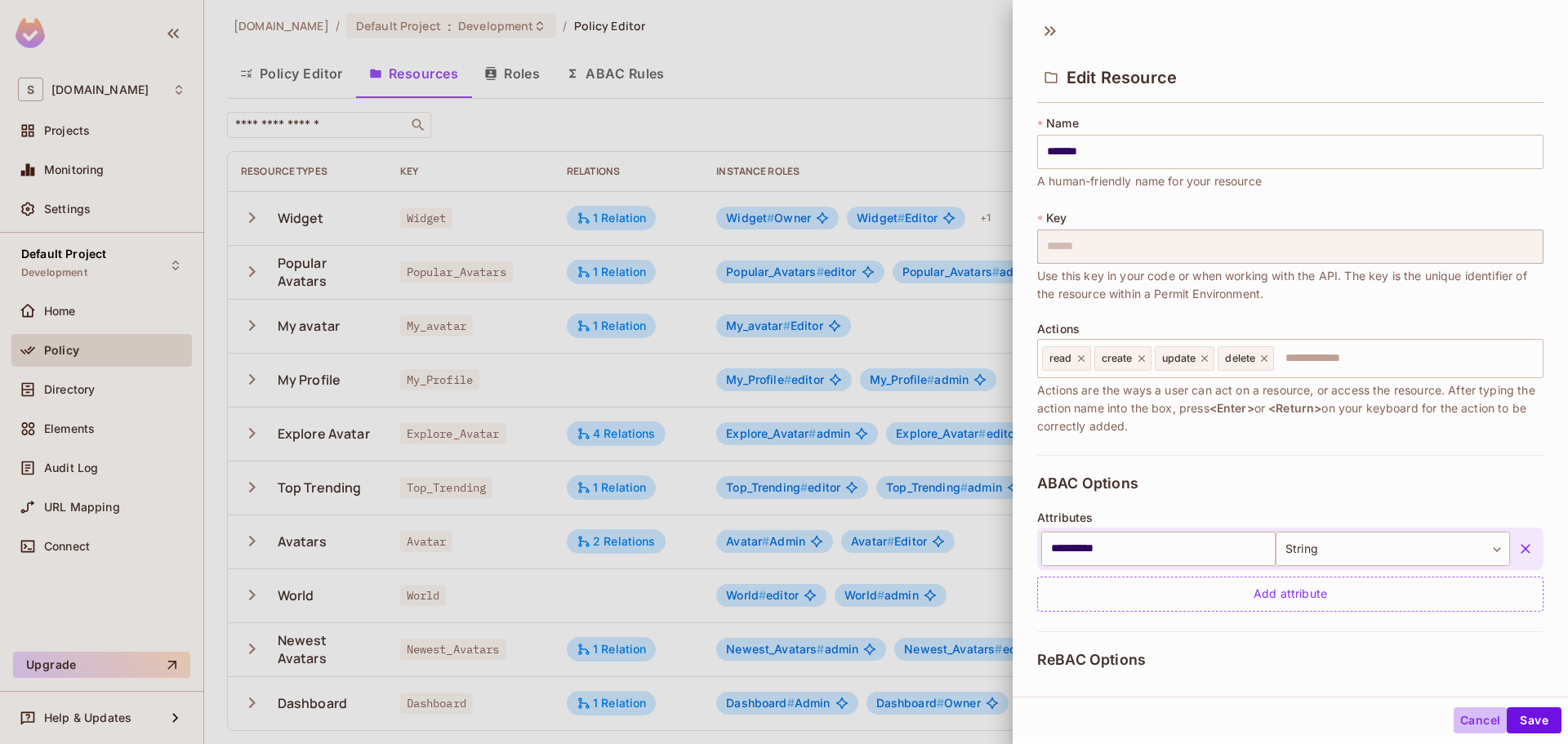
click at [1476, 714] on button "Cancel" at bounding box center [1480, 720] width 53 height 26
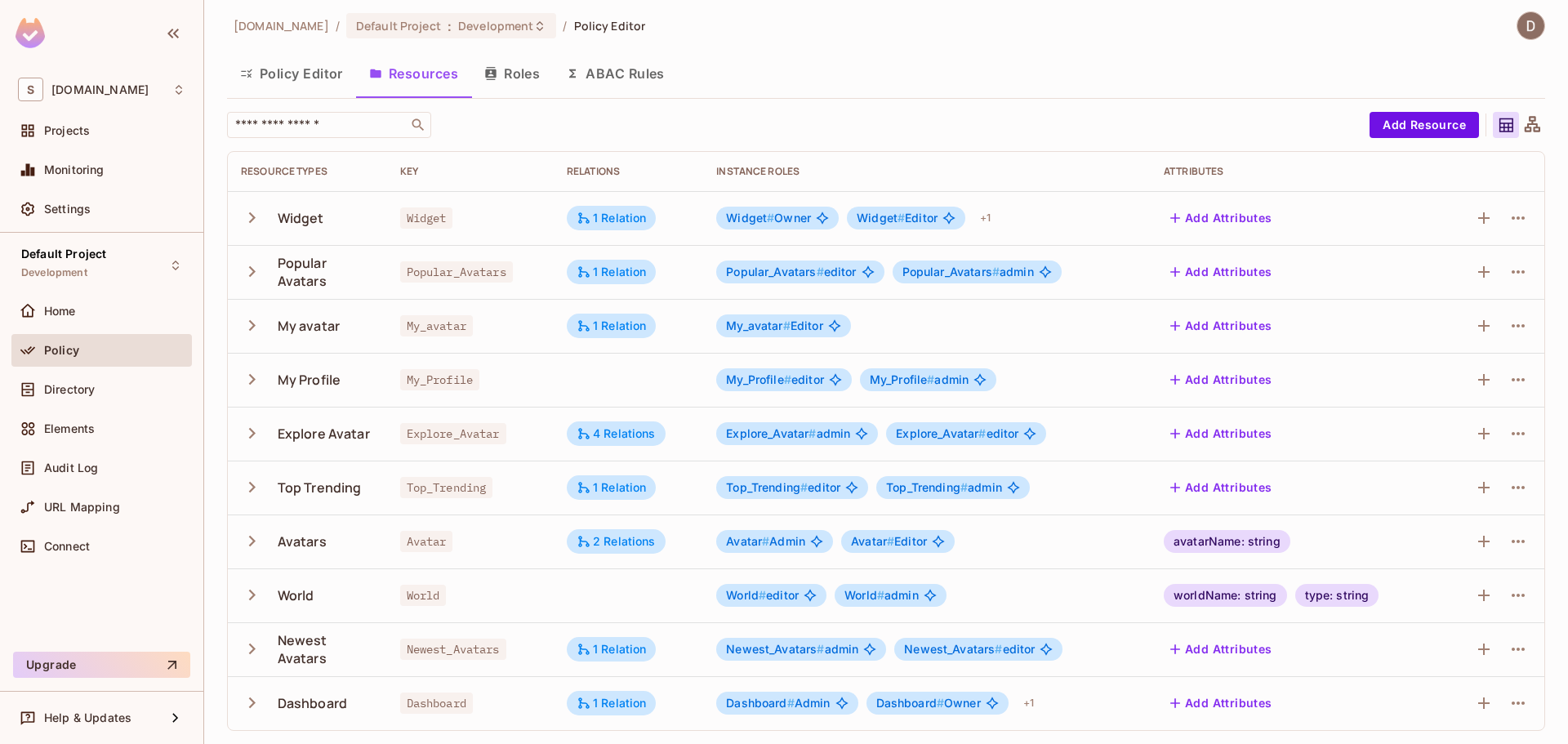
click at [1384, 183] on th "Attributes" at bounding box center [1295, 172] width 290 height 39
